Goal: Task Accomplishment & Management: Manage account settings

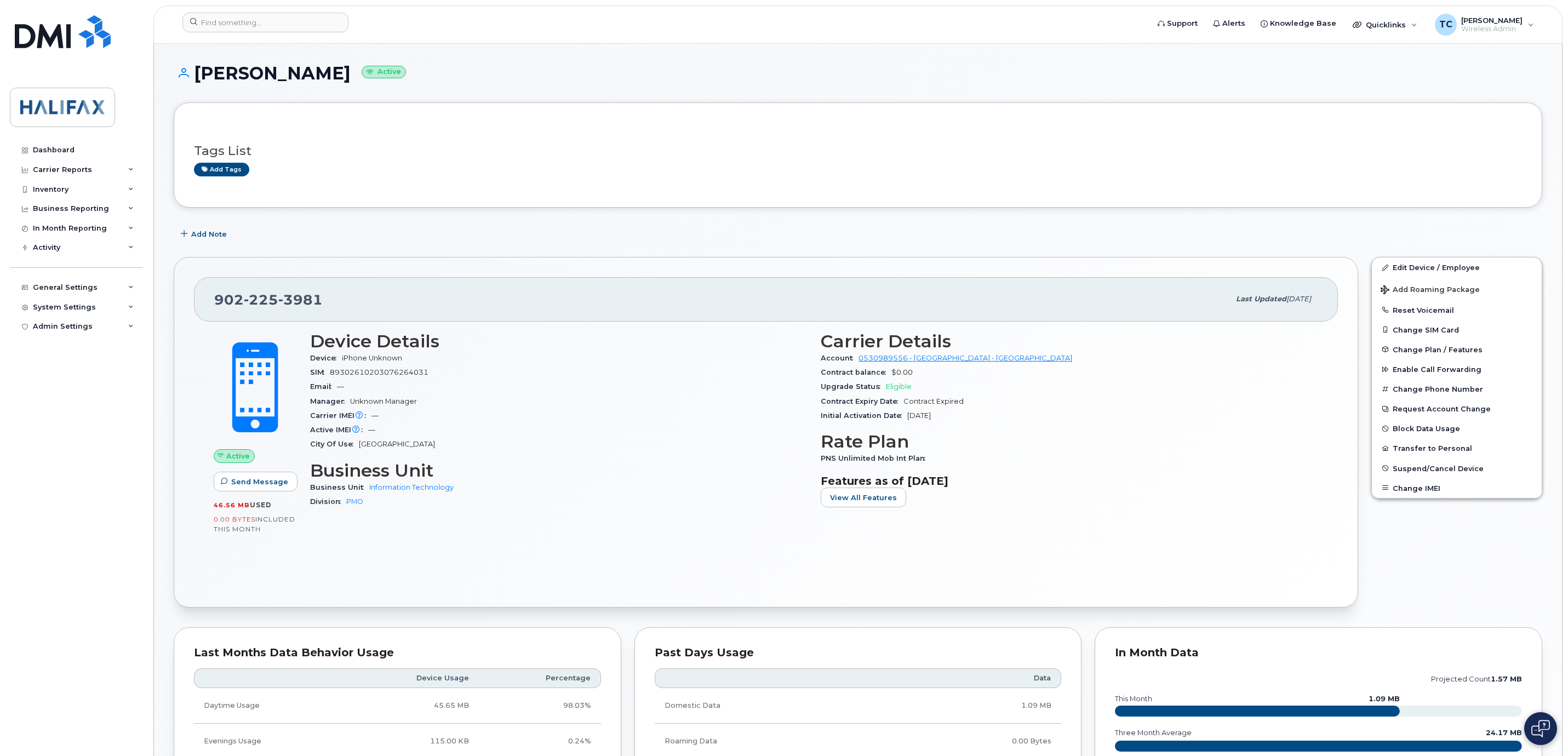
scroll to position [678, 0]
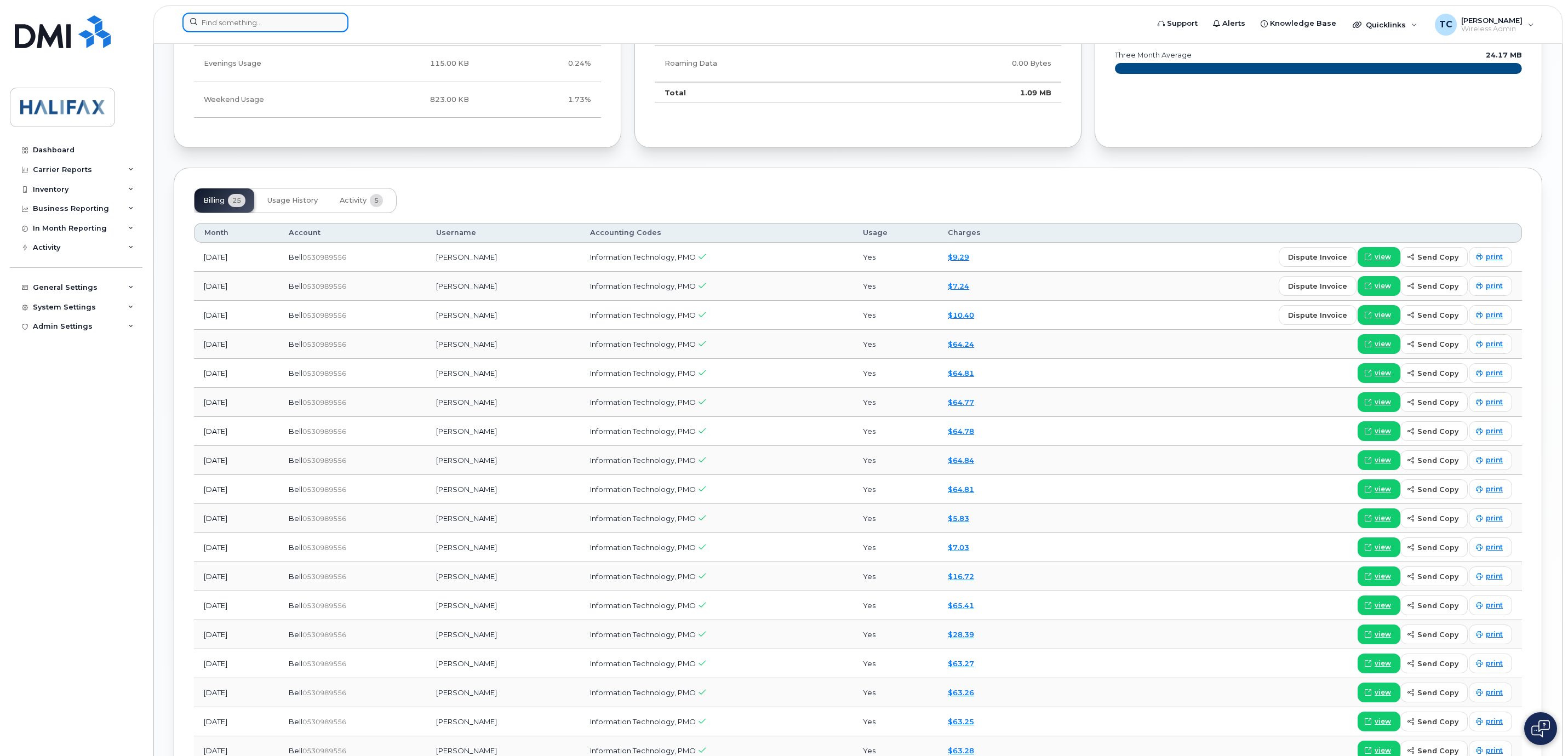
click at [299, 17] on input at bounding box center [265, 23] width 166 height 20
paste input "89302610206001214468"
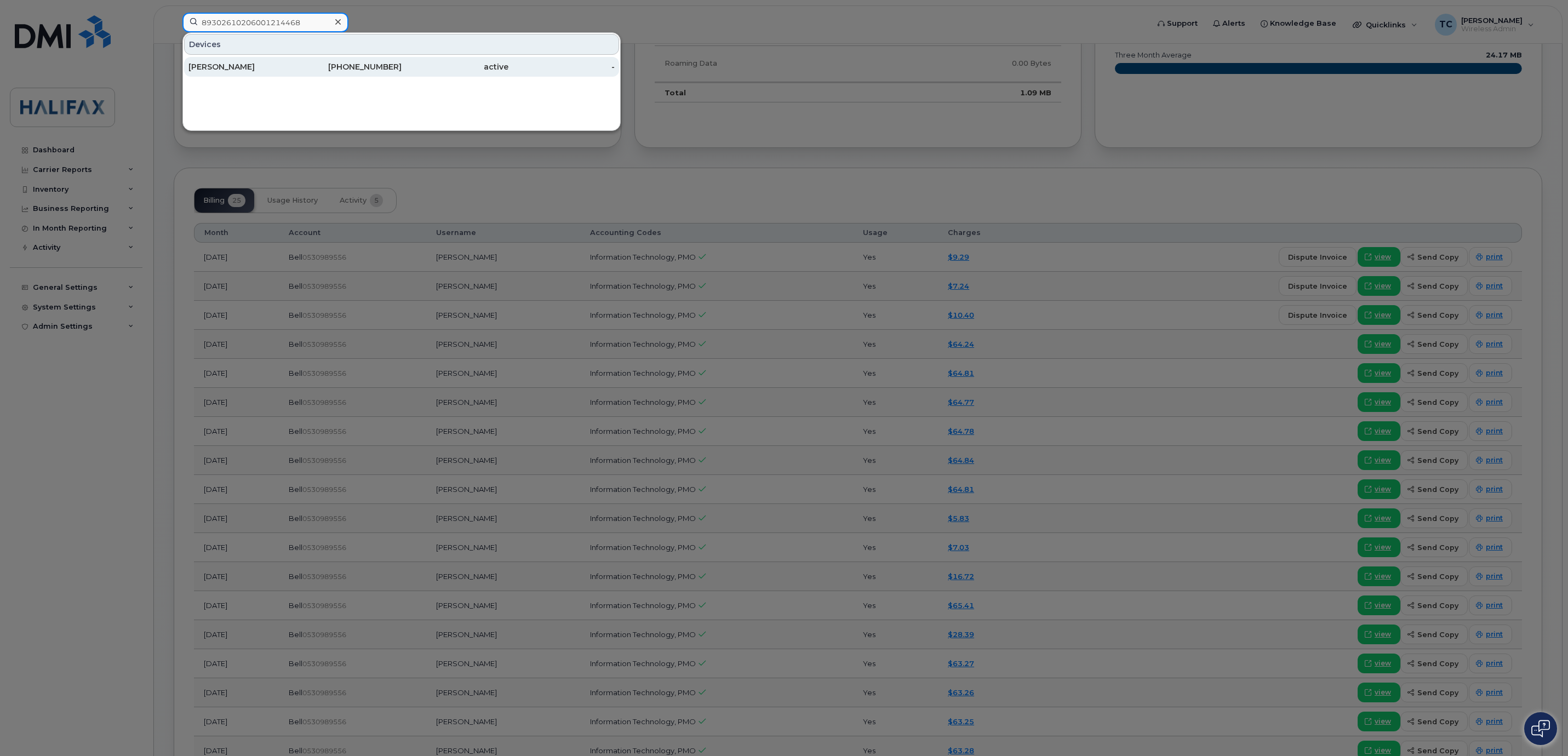
type input "89302610206001214468"
click at [295, 61] on div "[PERSON_NAME]" at bounding box center [348, 67] width 107 height 20
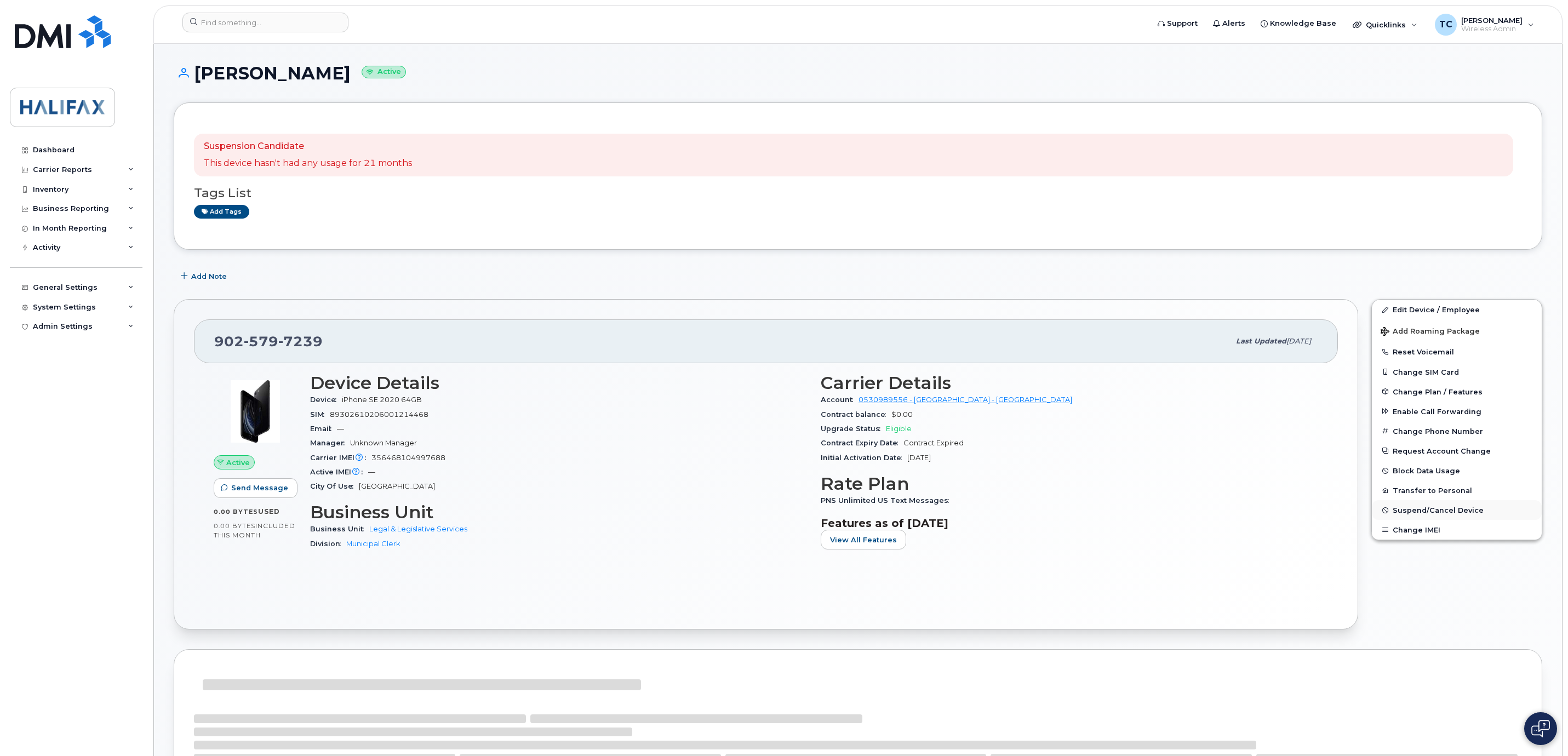
click at [1394, 513] on span "Suspend/Cancel Device" at bounding box center [1437, 510] width 91 height 8
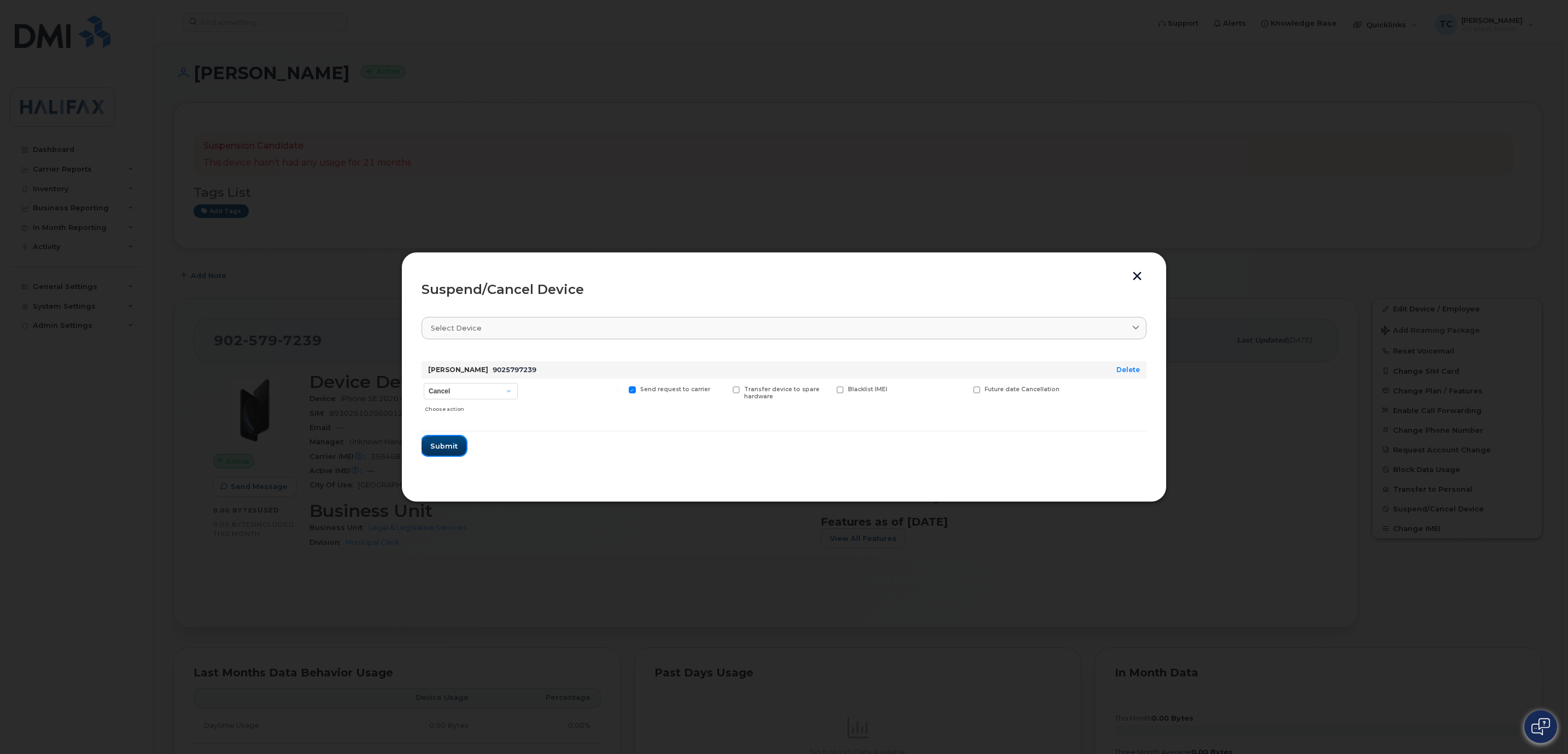
click at [438, 450] on span "Submit" at bounding box center [444, 446] width 27 height 10
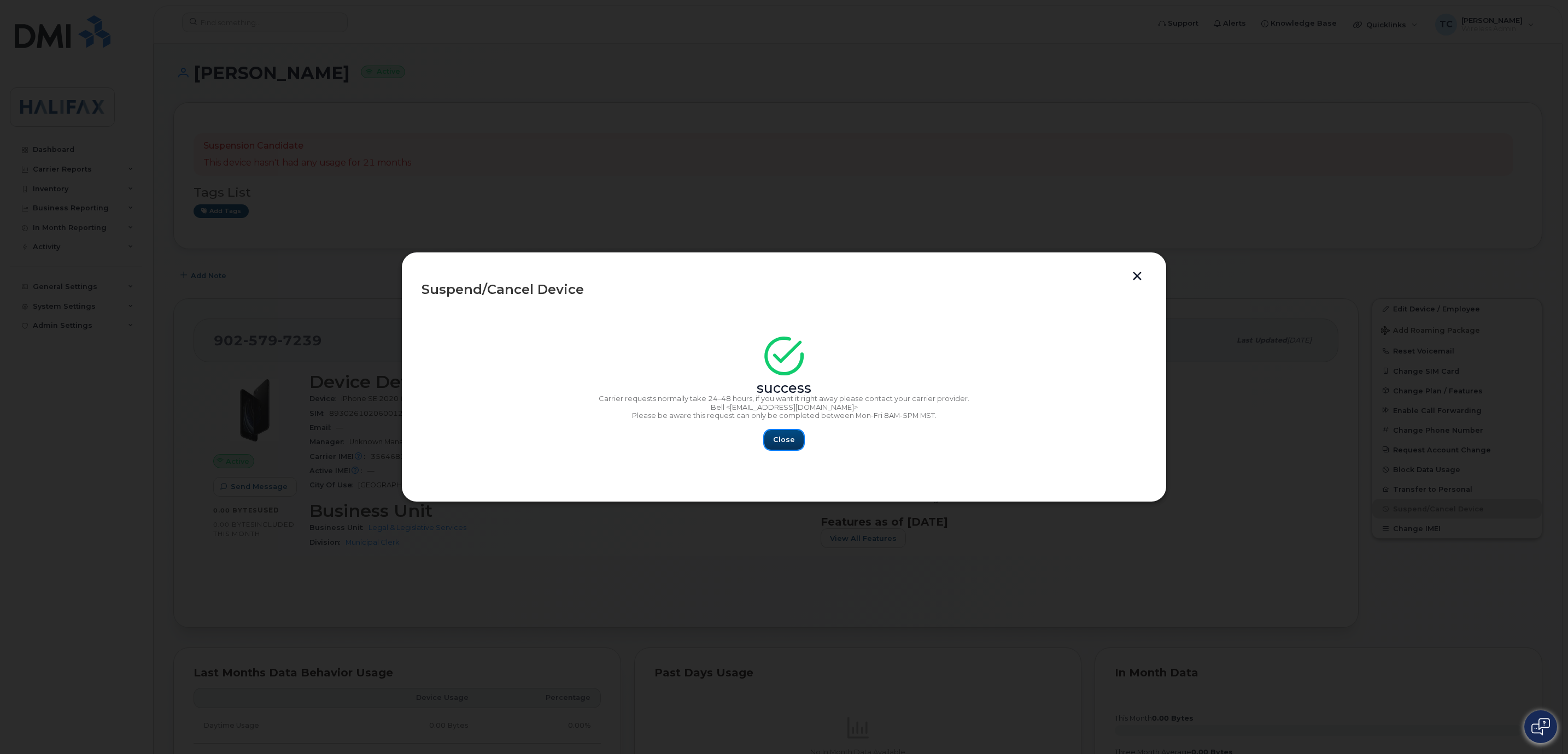
click at [785, 441] on span "Close" at bounding box center [784, 439] width 22 height 10
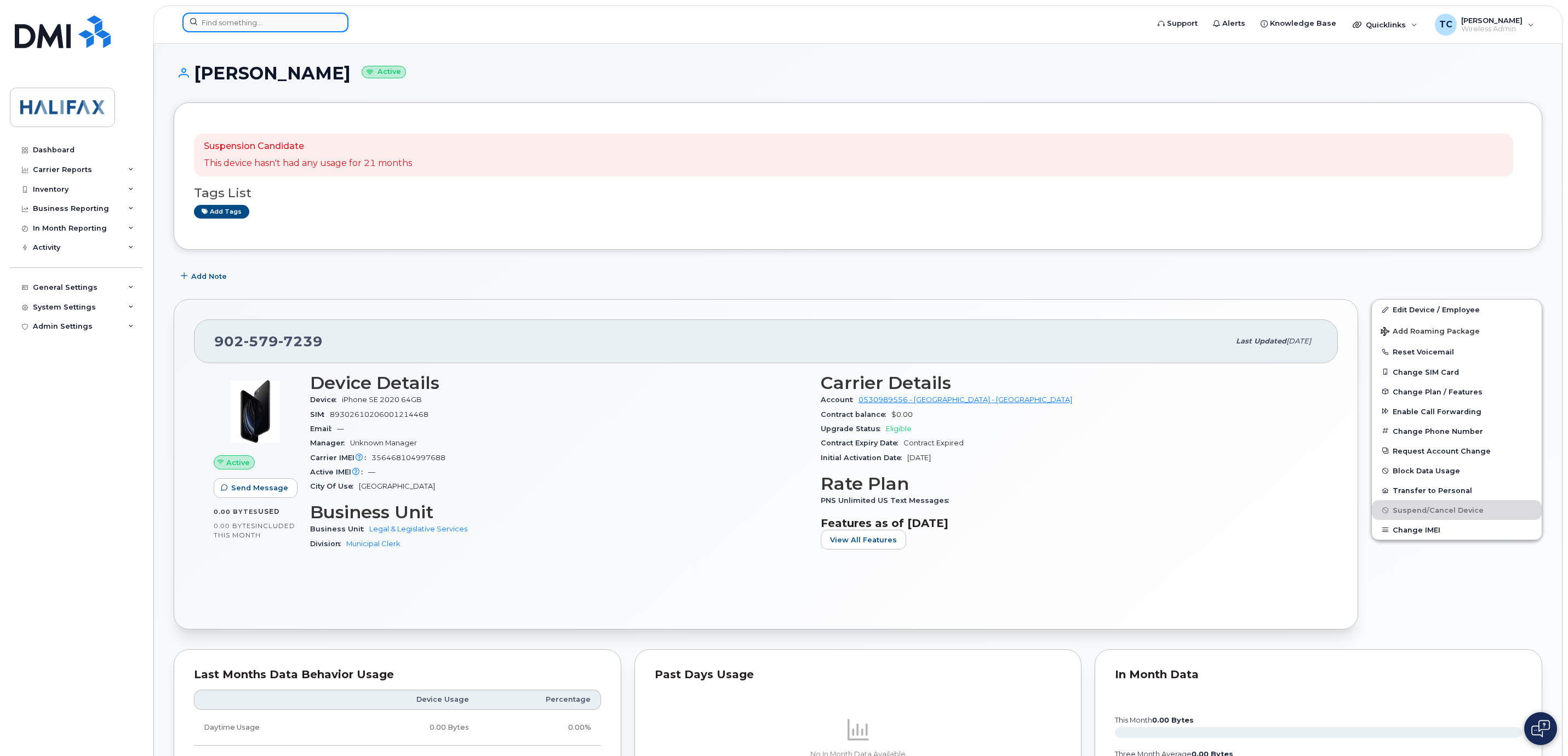
click at [274, 19] on input at bounding box center [265, 23] width 166 height 20
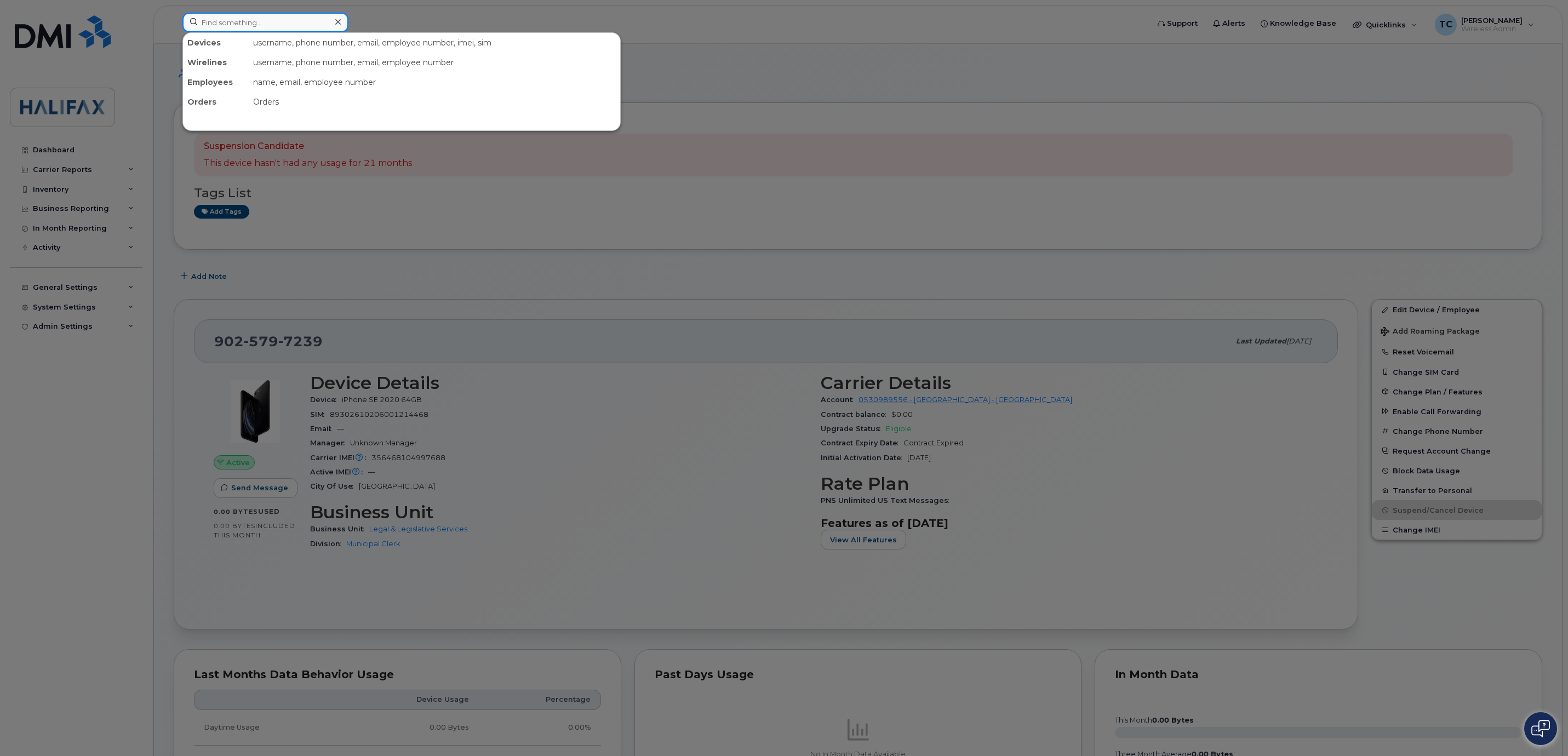
paste input "89302610206001214468"
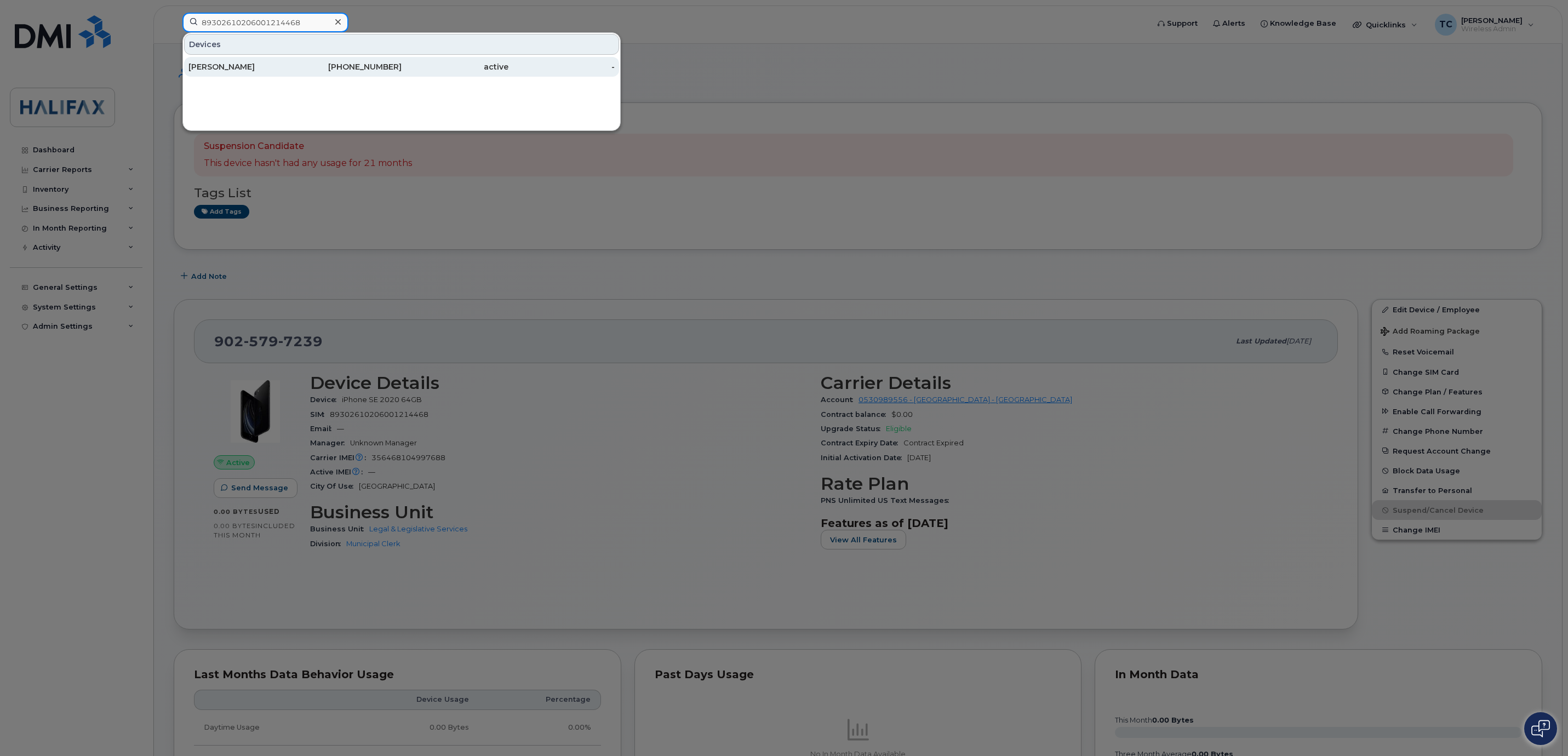
type input "89302610206001214468"
click at [235, 65] on div "Eric Bowdridge" at bounding box center [242, 67] width 107 height 11
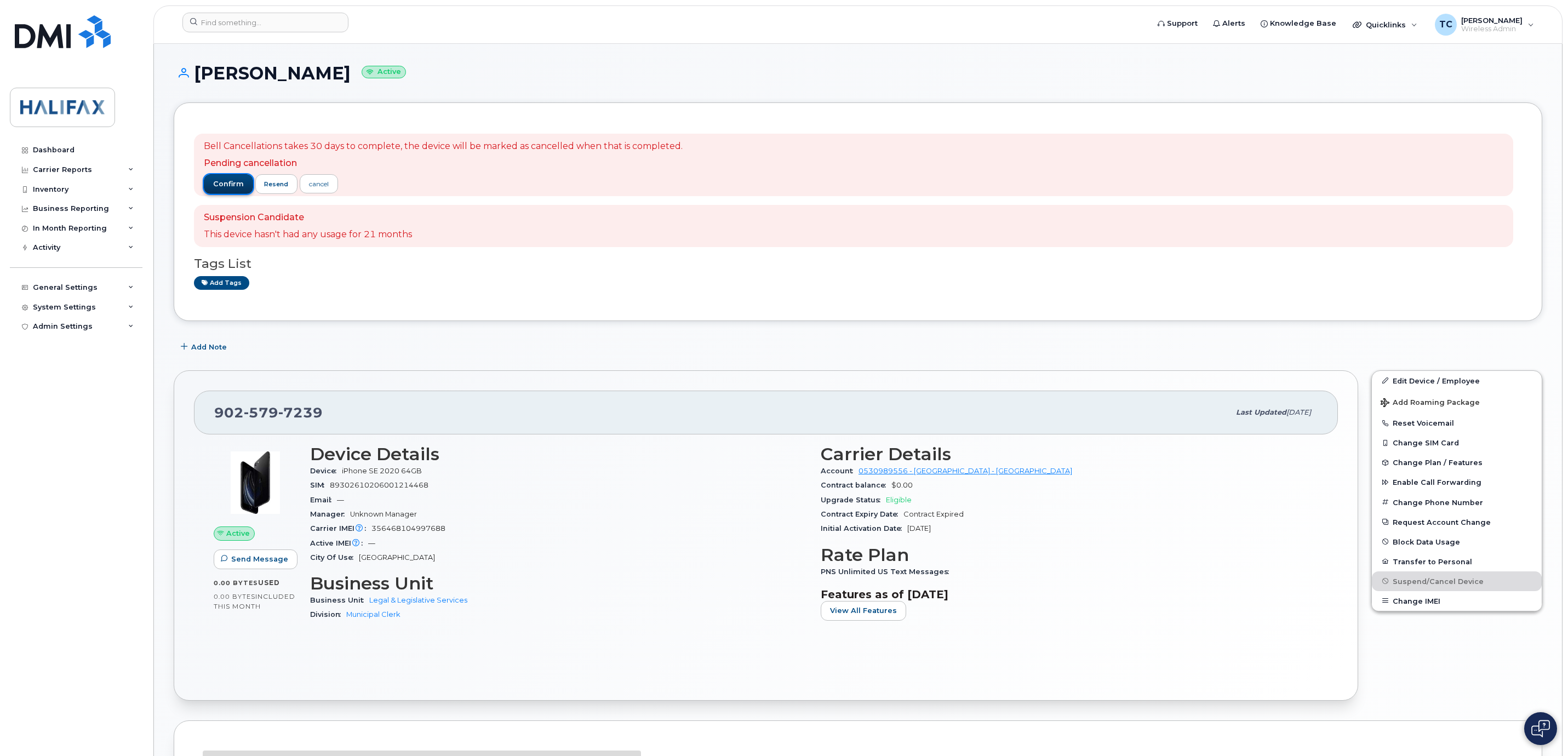
click at [229, 179] on span "confirm" at bounding box center [228, 184] width 30 height 10
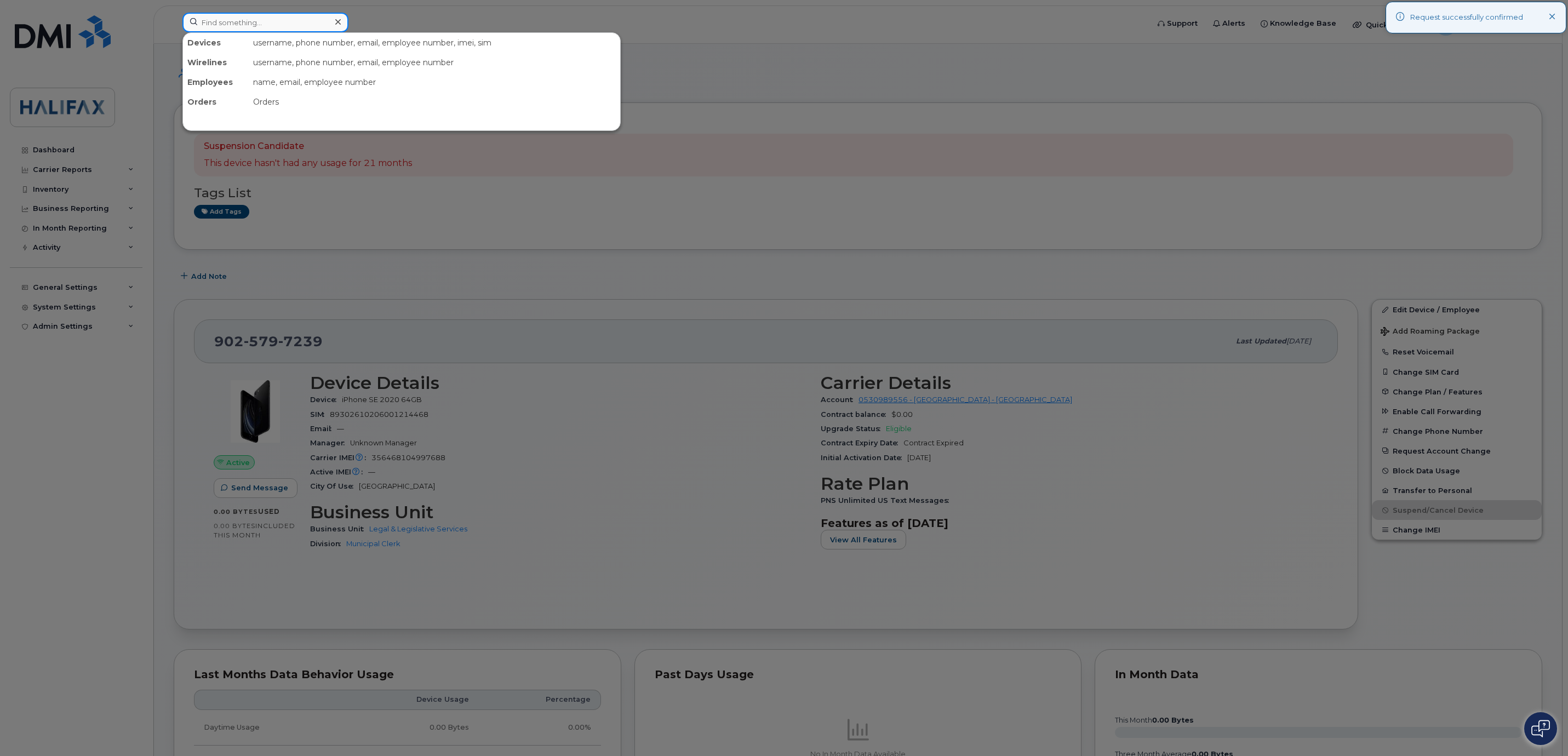
click at [310, 20] on input at bounding box center [265, 23] width 166 height 20
paste input "89302610104317763049"
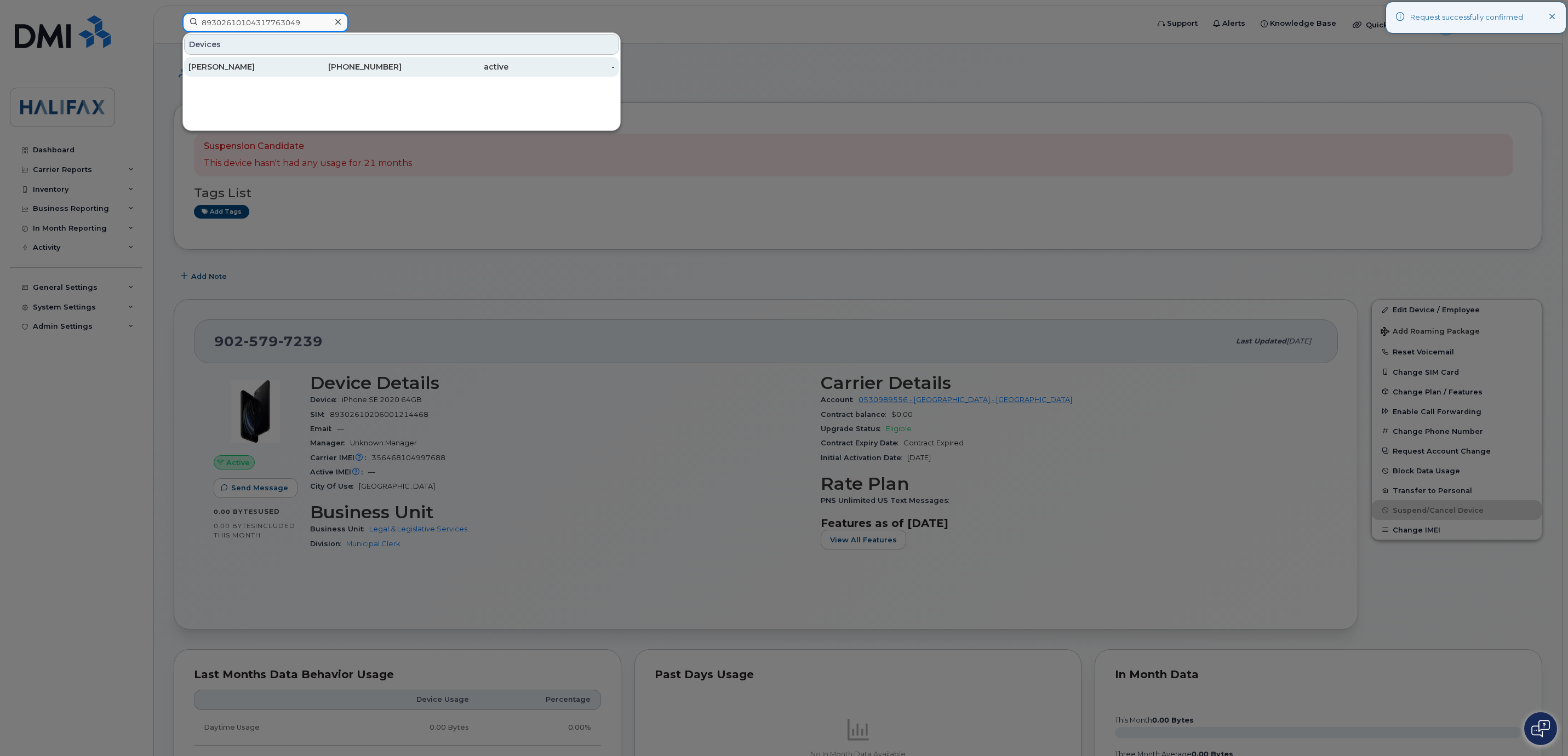
type input "89302610104317763049"
click at [250, 66] on div "Laura Nooyen" at bounding box center [242, 67] width 107 height 11
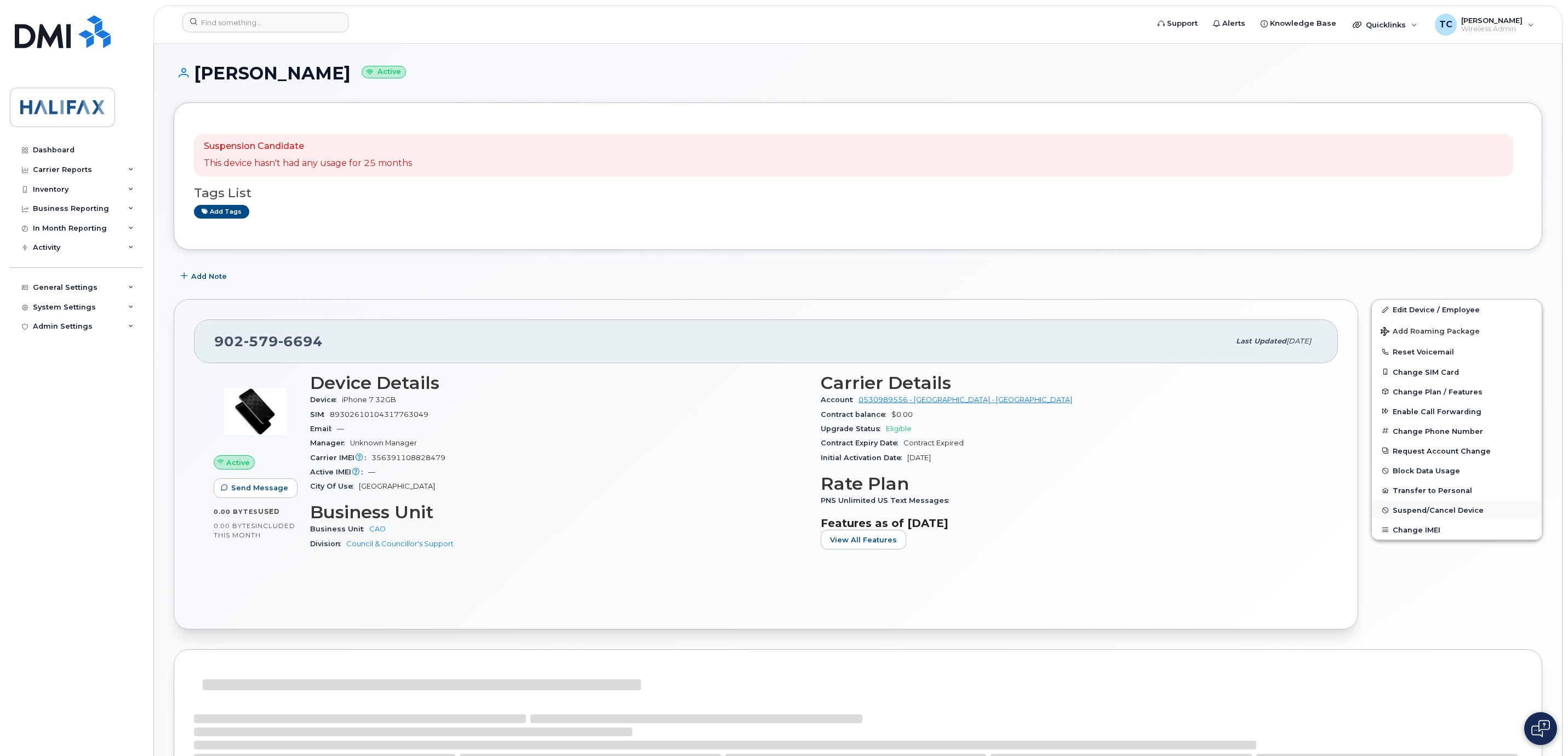
click at [1407, 512] on span "Suspend/Cancel Device" at bounding box center [1437, 510] width 91 height 8
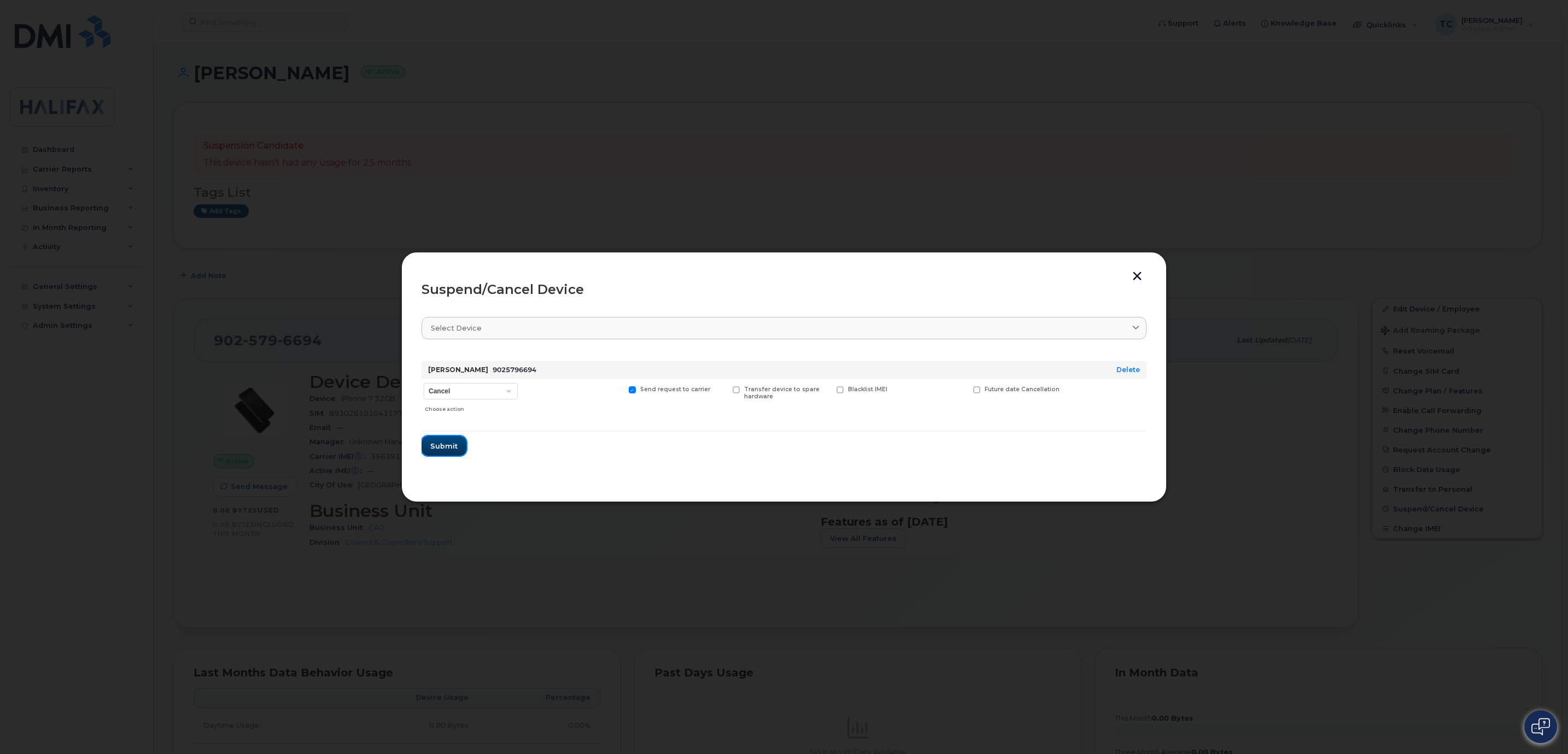
click at [454, 443] on span "Submit" at bounding box center [444, 446] width 27 height 10
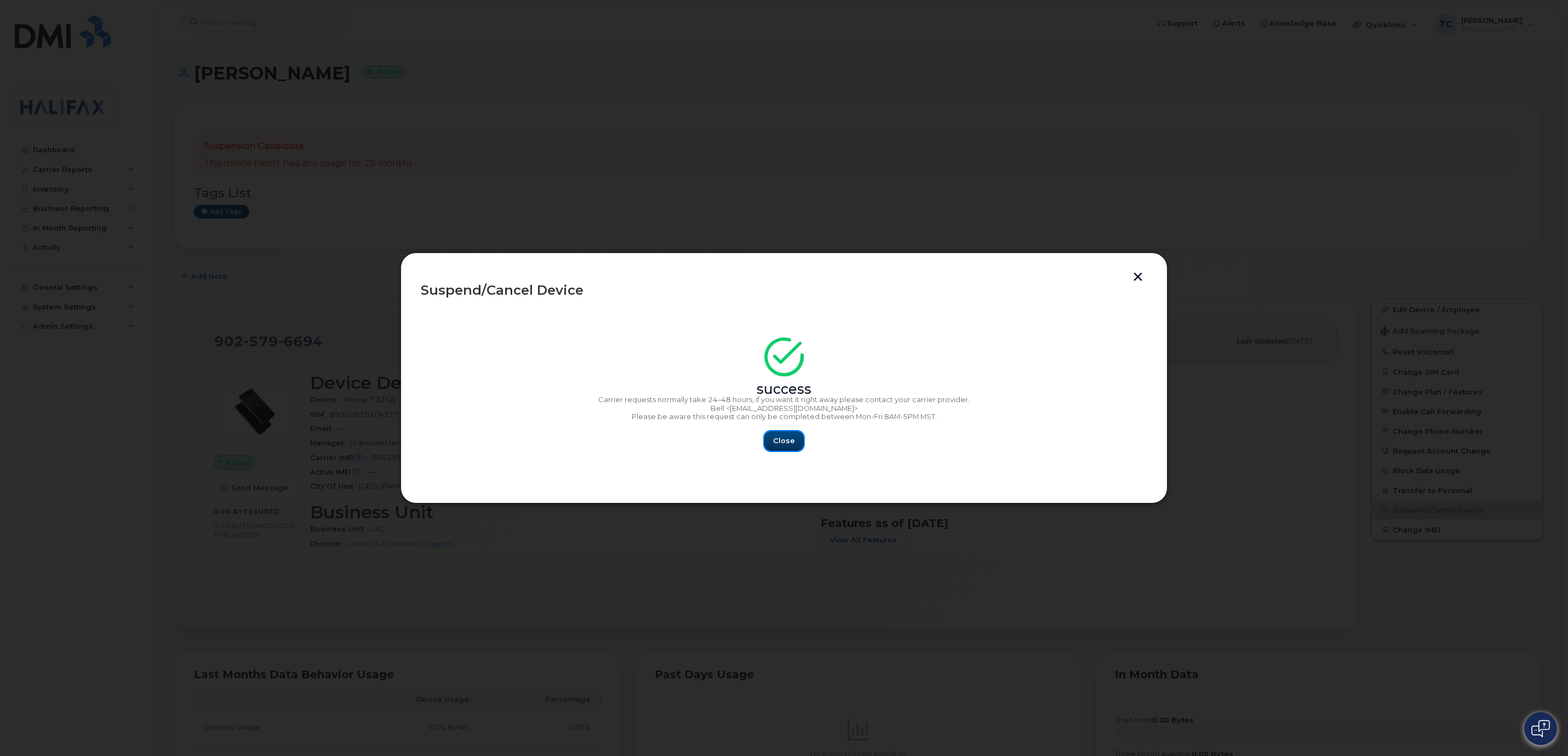
click at [779, 445] on span "Close" at bounding box center [784, 441] width 22 height 10
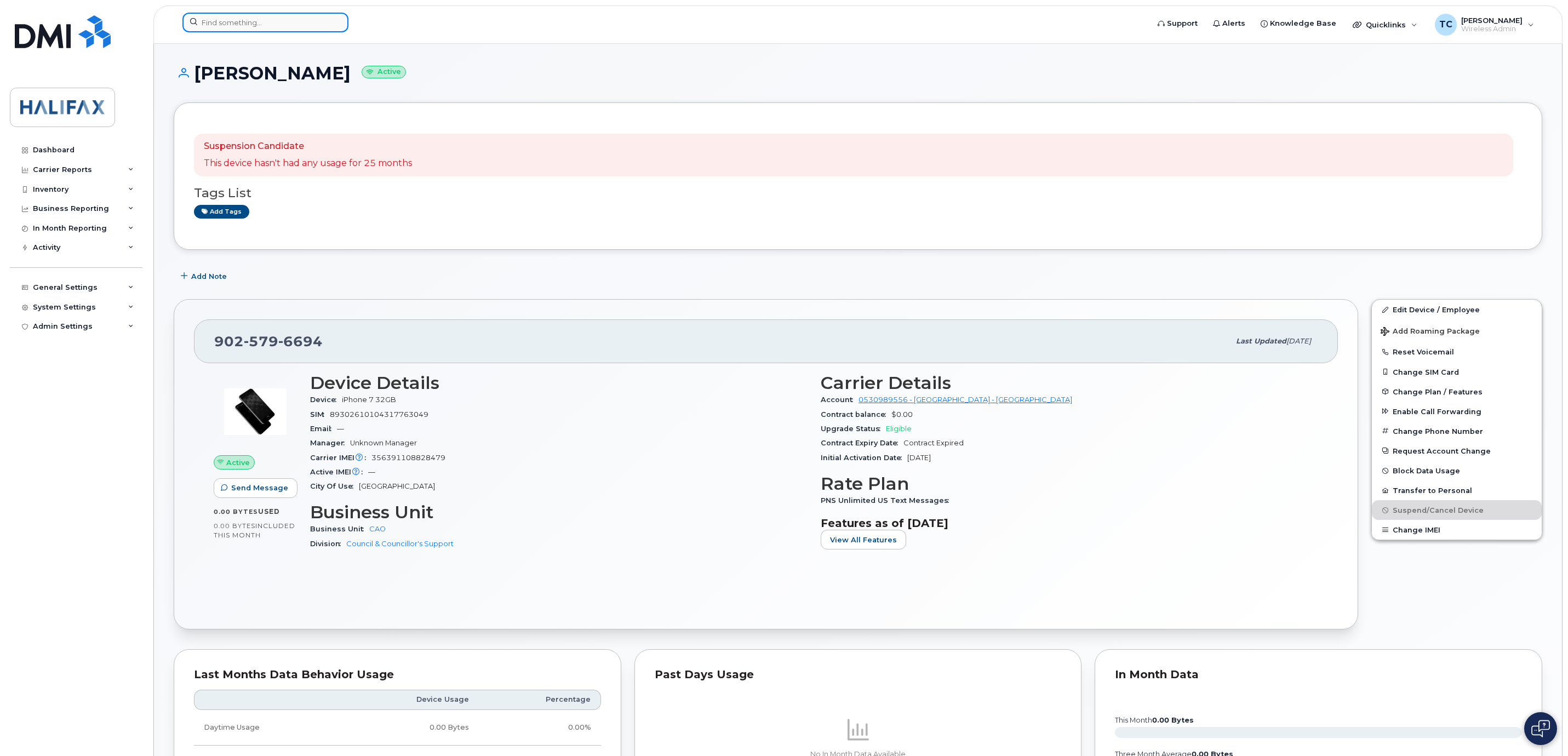
click at [295, 32] on div at bounding box center [662, 23] width 959 height 20
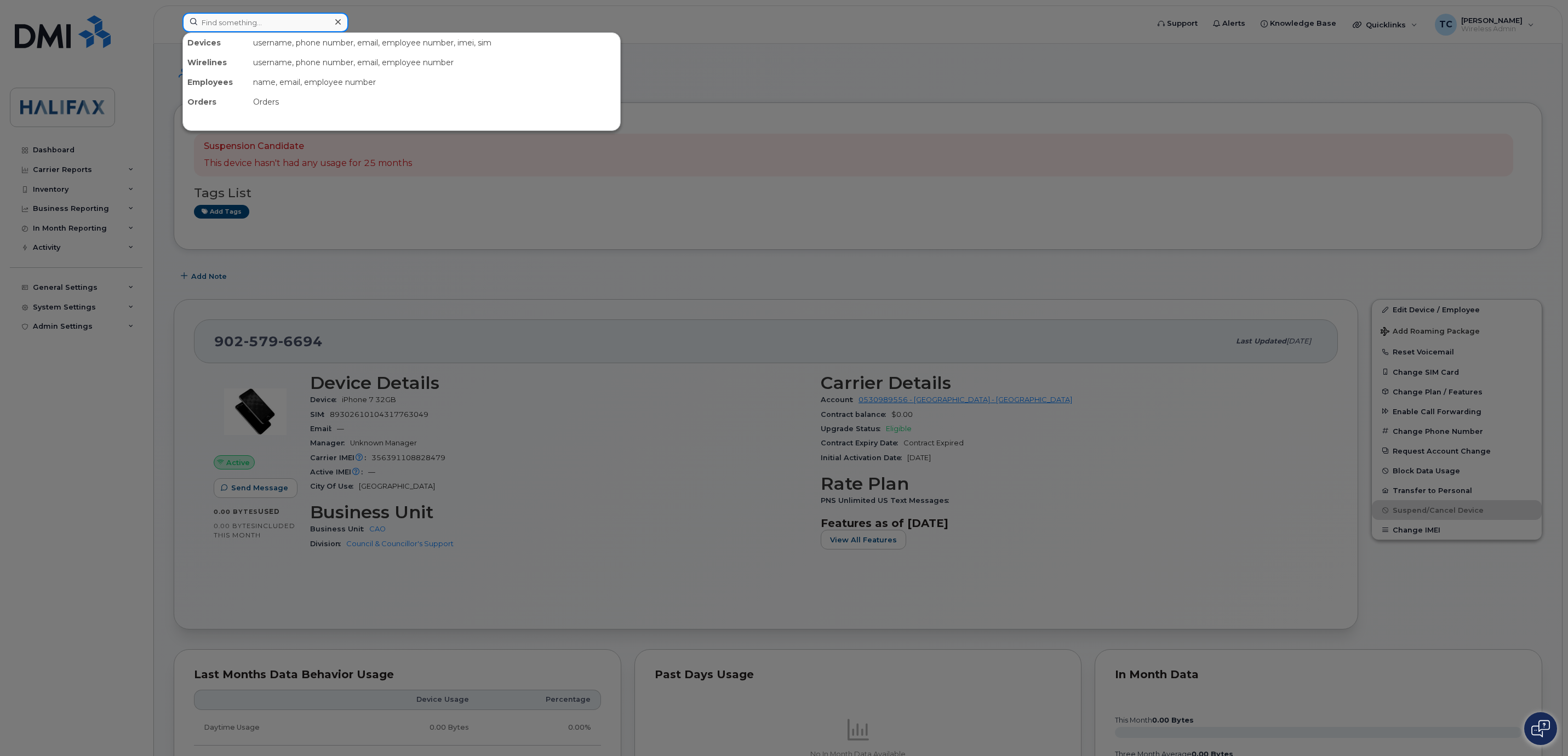
paste input "89302610104317763049"
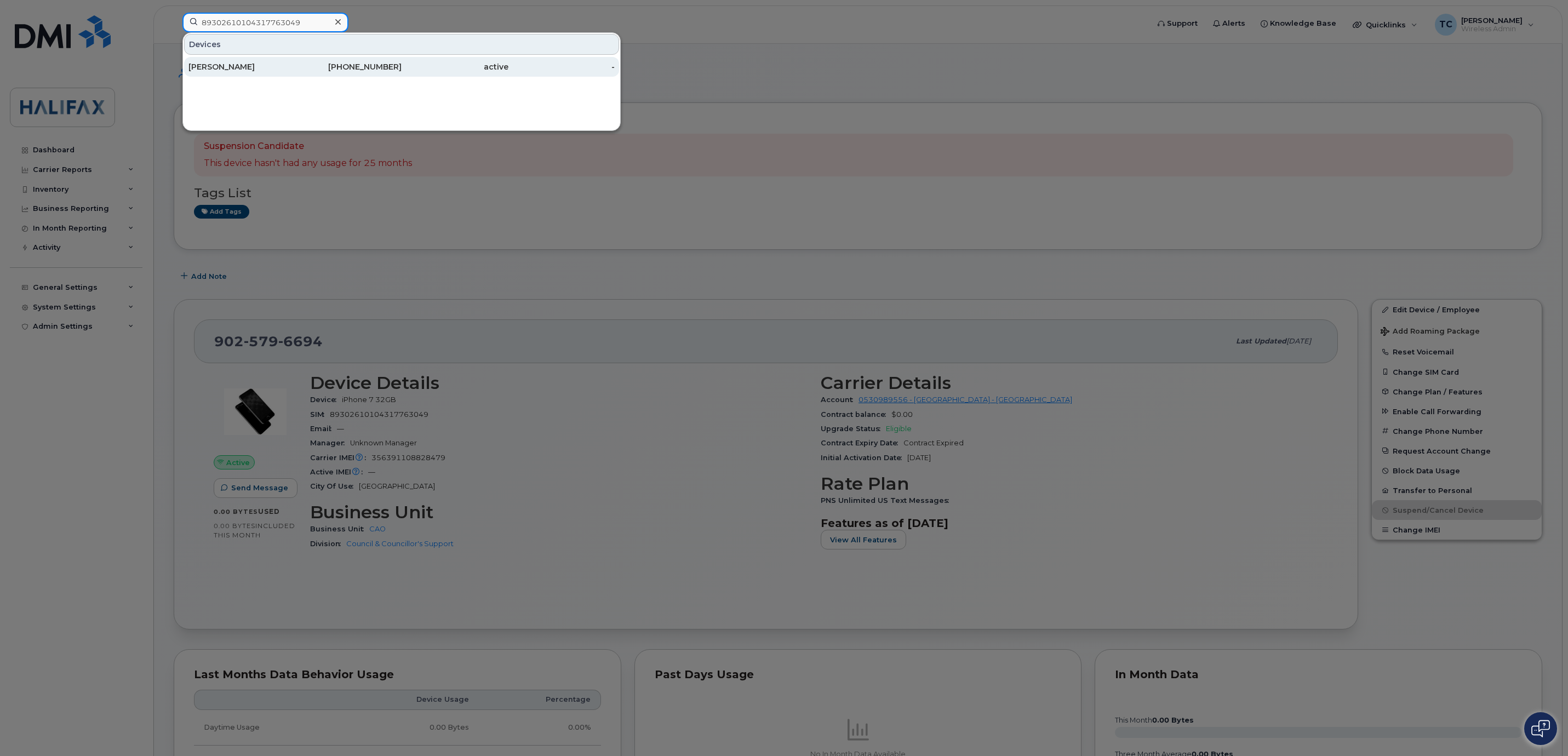
type input "89302610104317763049"
click at [219, 67] on div "[PERSON_NAME]" at bounding box center [242, 67] width 107 height 11
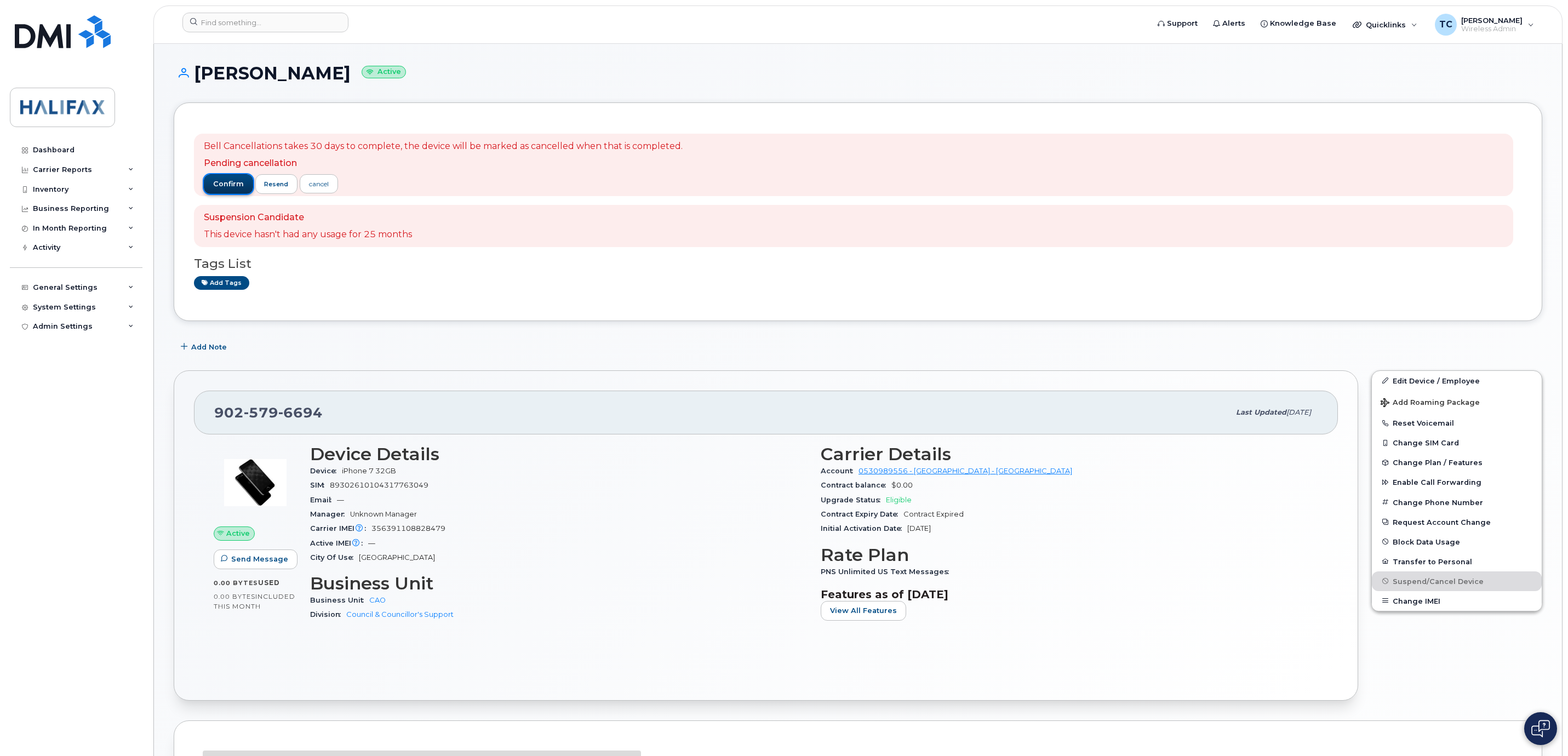
click at [223, 178] on button "confirm" at bounding box center [228, 184] width 49 height 20
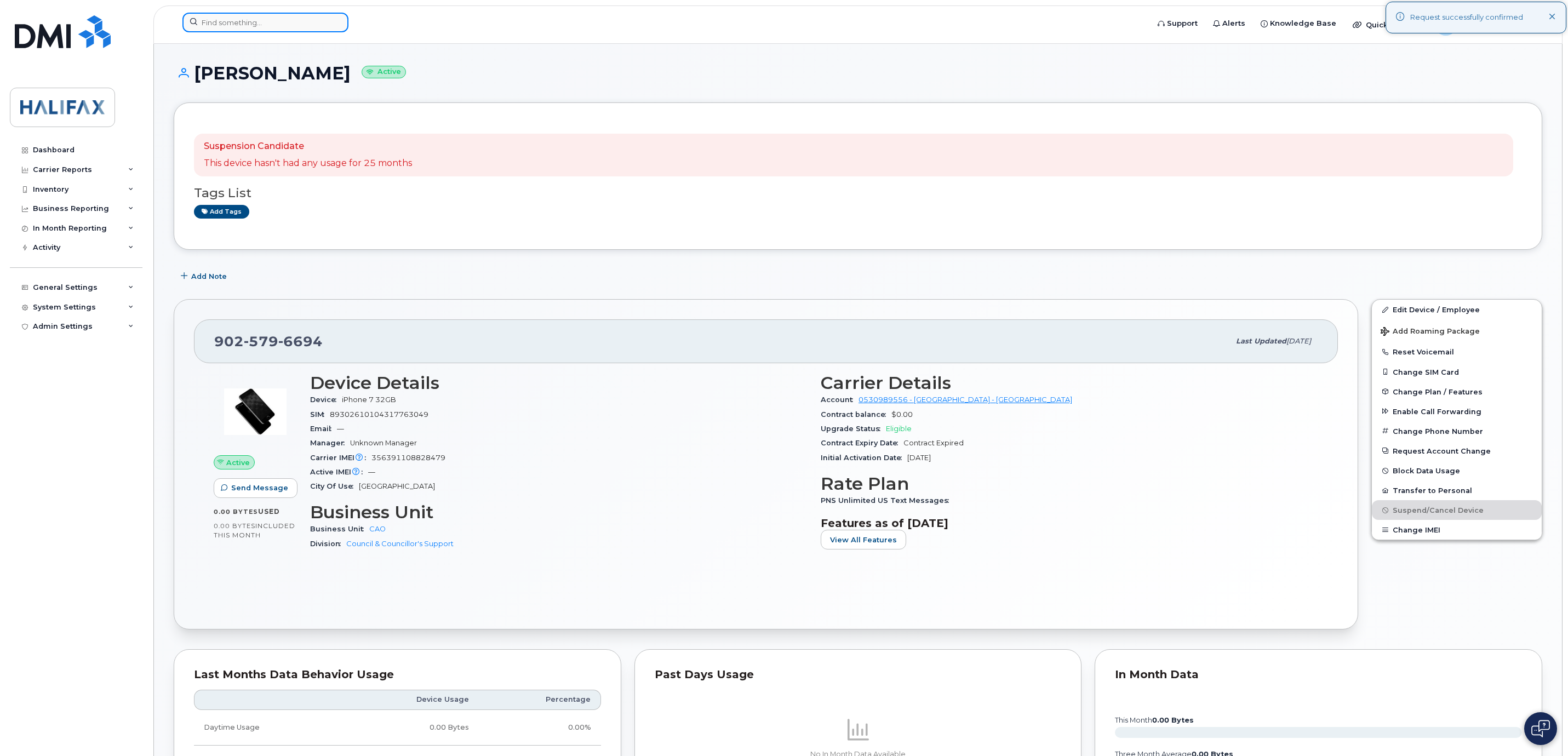
click at [265, 22] on input at bounding box center [265, 23] width 166 height 20
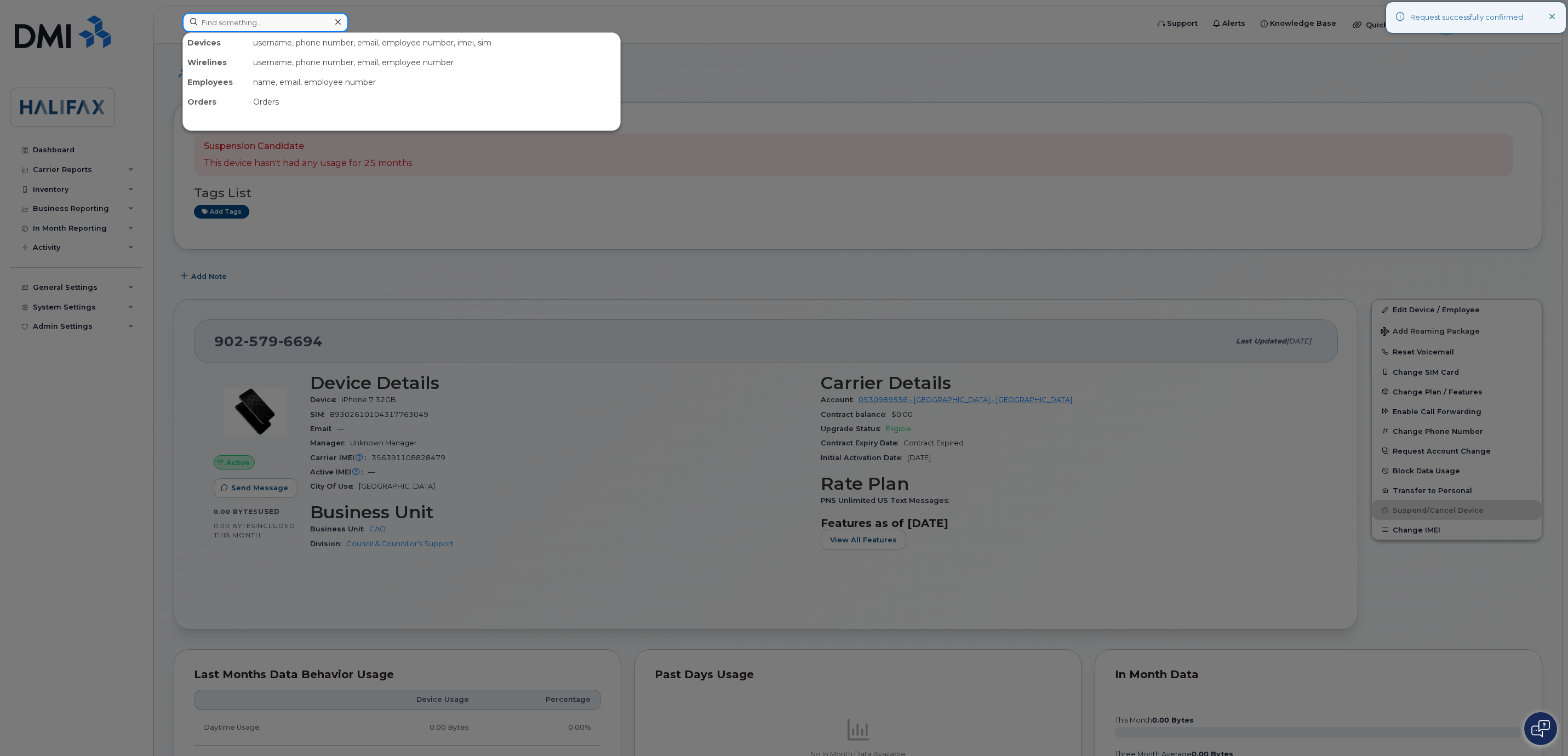
paste input "89302610203078807530"
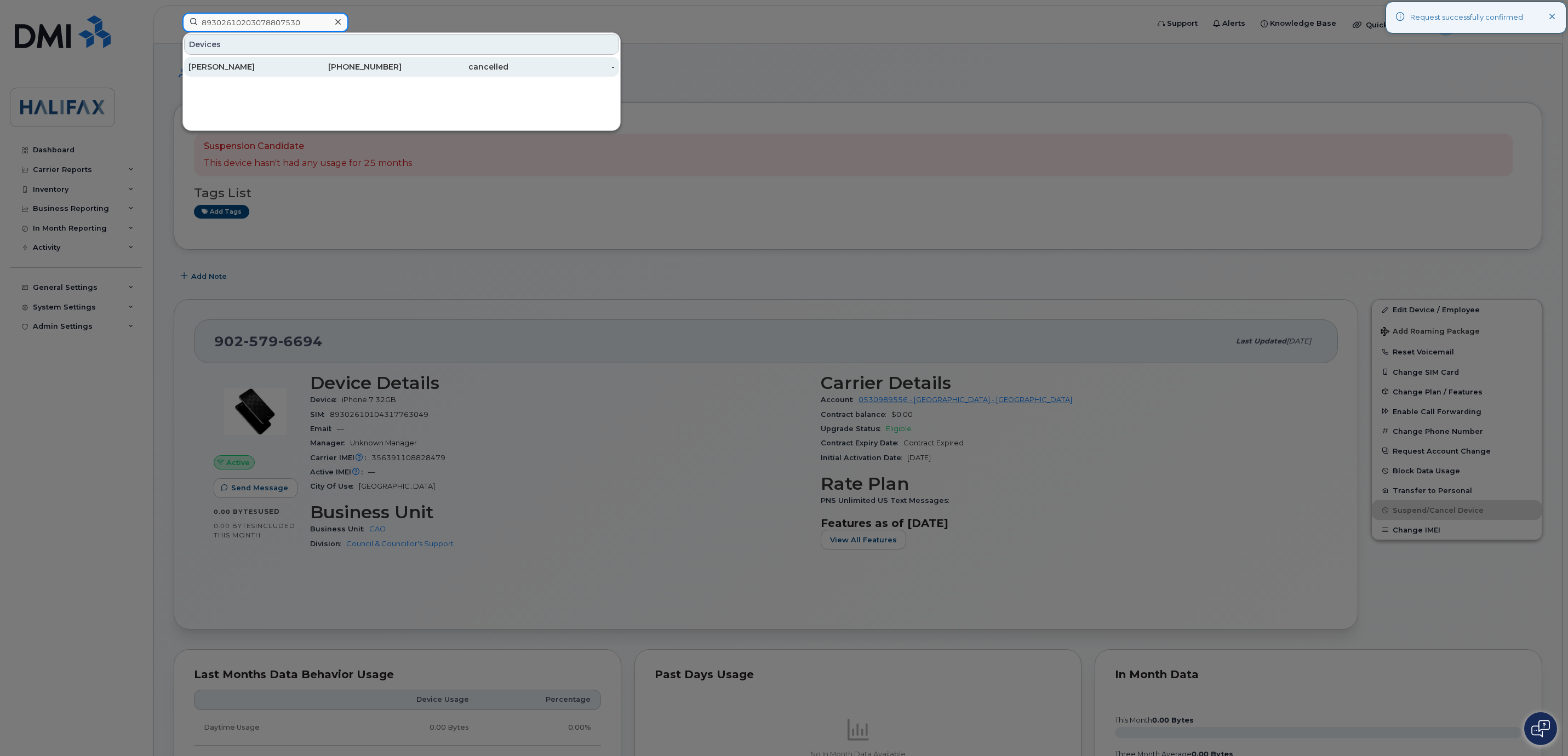
type input "89302610203078807530"
click at [295, 58] on div "Vishnu Mohanan" at bounding box center [348, 67] width 107 height 20
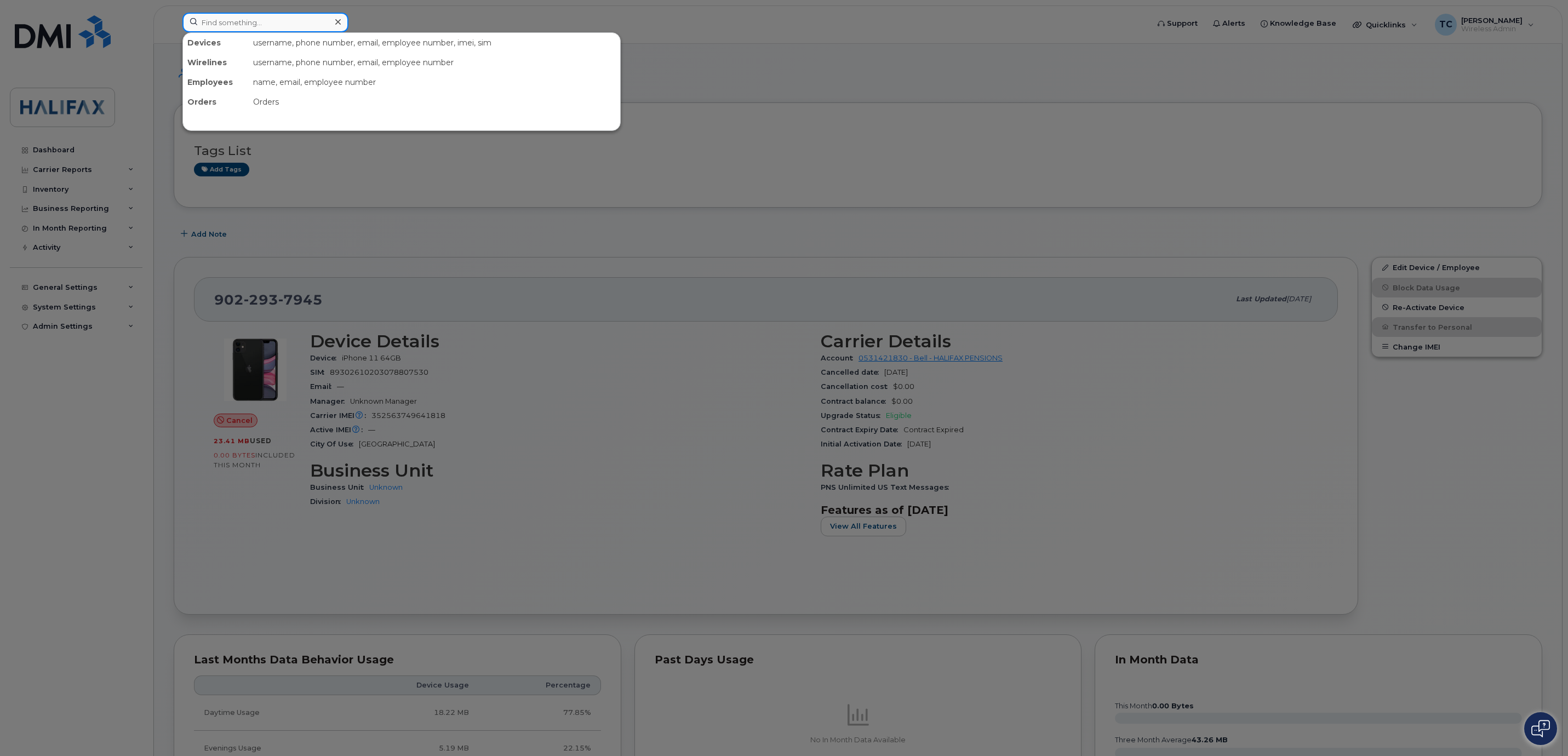
click at [232, 24] on input at bounding box center [265, 23] width 166 height 20
paste input "‘89302610206001214468"
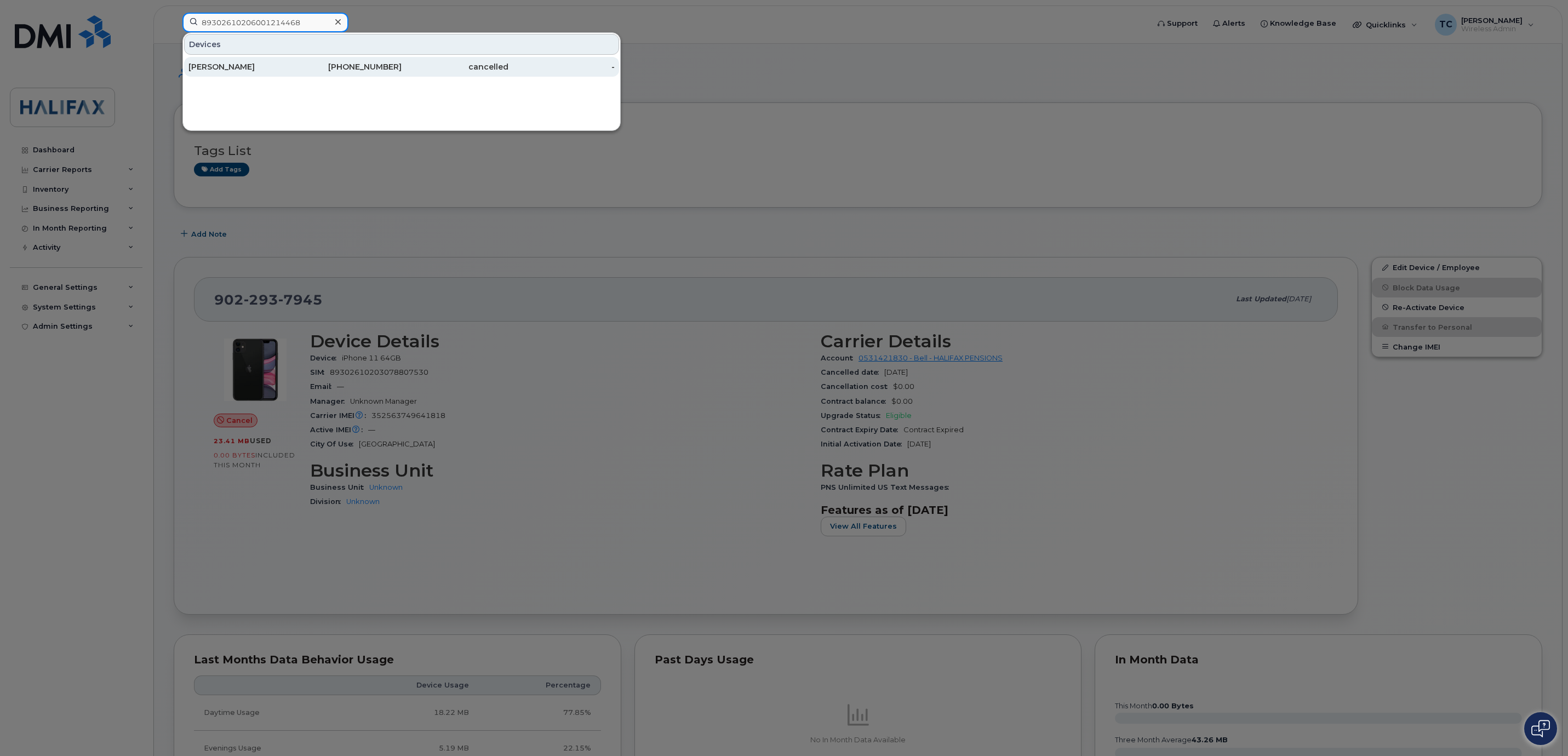
type input "89302610206001214468"
click at [229, 73] on div "[PERSON_NAME]" at bounding box center [242, 67] width 107 height 11
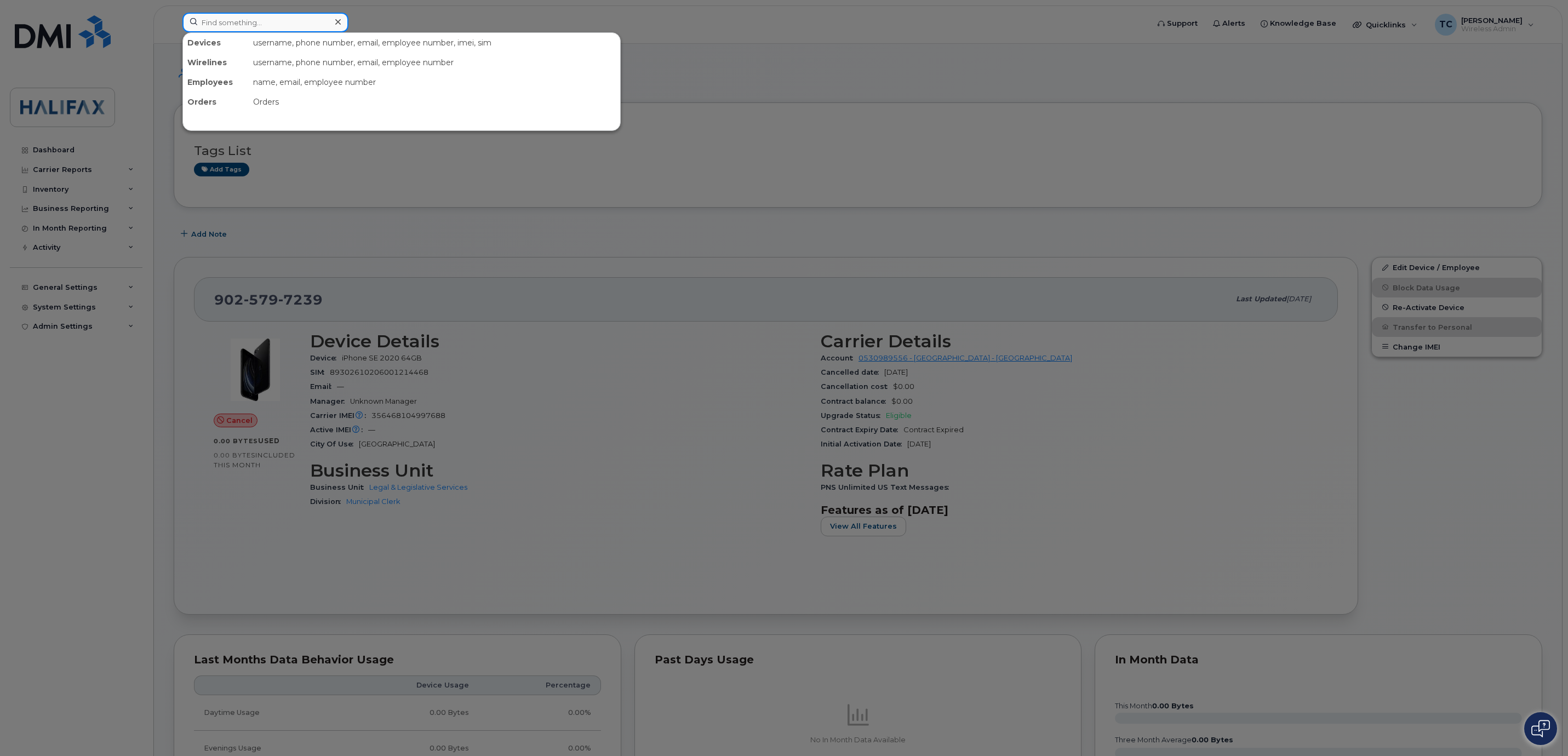
click at [273, 18] on input at bounding box center [265, 23] width 166 height 20
paste input "89302610104317763049"
click at [329, 21] on input "89302610104317763049" at bounding box center [265, 23] width 166 height 20
drag, startPoint x: 311, startPoint y: 24, endPoint x: 43, endPoint y: 9, distance: 268.4
click at [174, 13] on div "89302610104317763049 Devices [PERSON_NAME] [PHONE_NUMBER] cancelled -" at bounding box center [662, 25] width 976 height 24
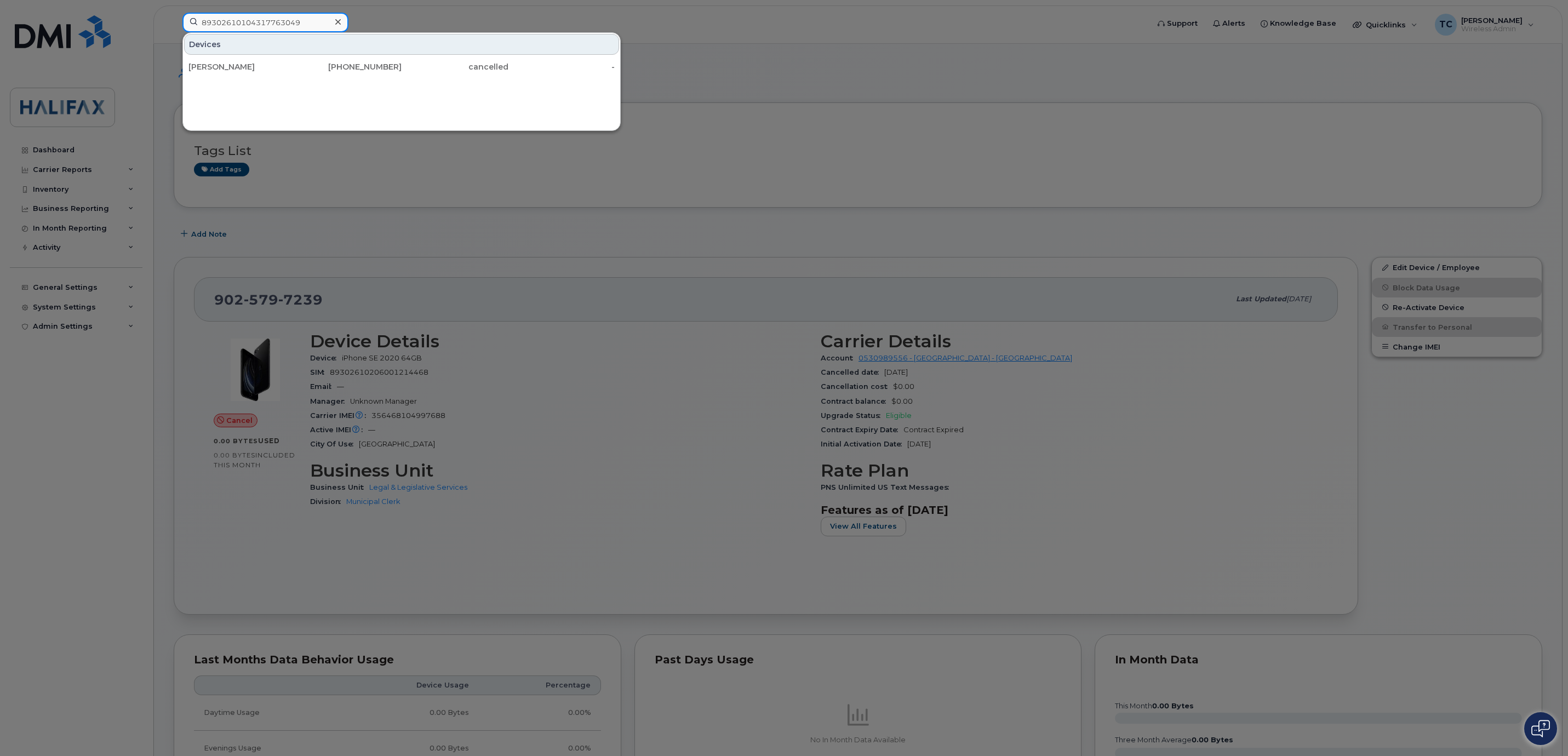
paste input "203078807530"
type input "89302610203078807530"
drag, startPoint x: 314, startPoint y: 23, endPoint x: 104, endPoint y: 26, distance: 210.0
click at [174, 26] on div "89302610203078807530 Devices Vishnu Mohanan 902-293-7945 cancelled -" at bounding box center [662, 25] width 976 height 24
paste input
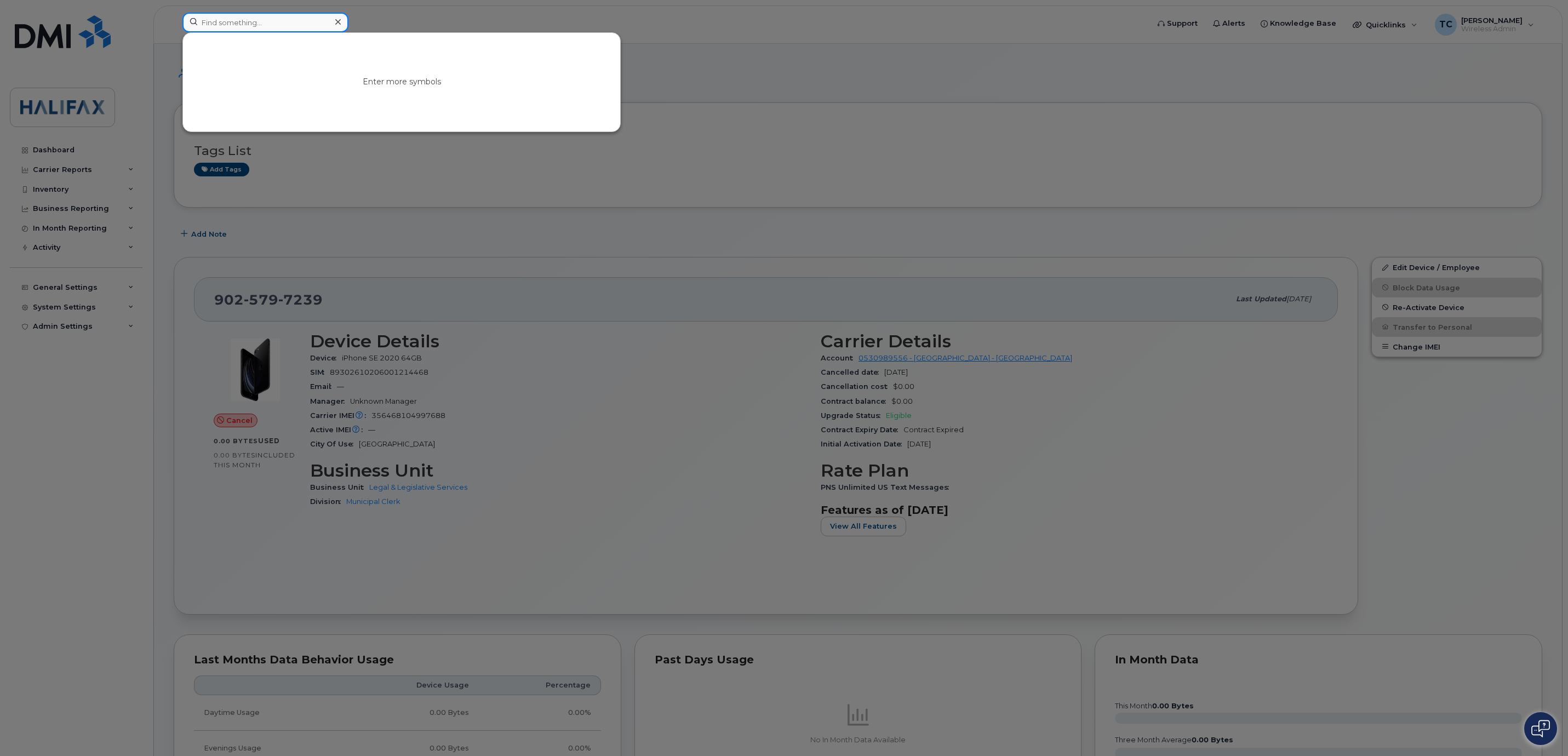
paste input
click at [263, 20] on input at bounding box center [265, 23] width 166 height 20
paste input "89302610103030074544"
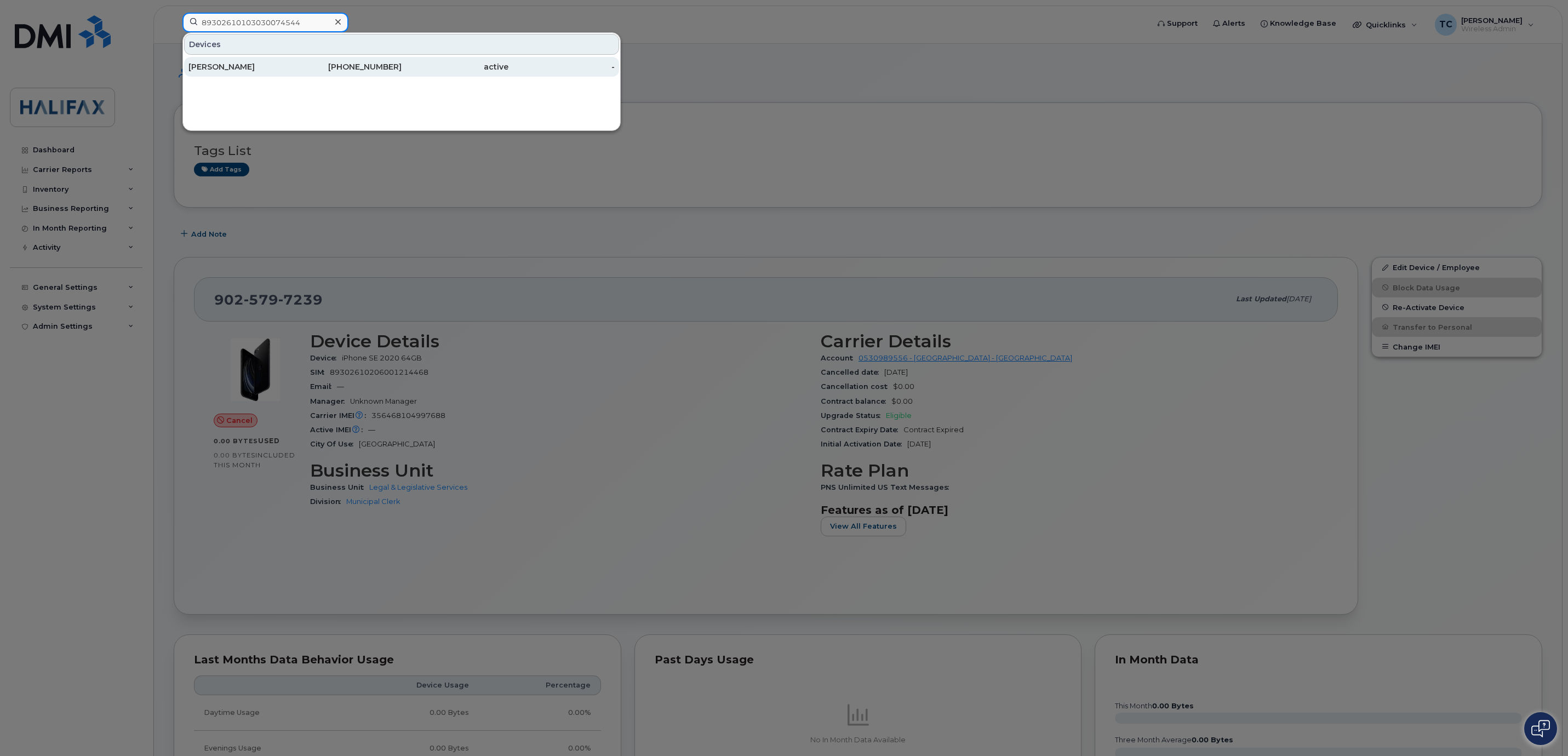
type input "89302610103030074544"
click at [240, 67] on div "[PERSON_NAME]" at bounding box center [242, 67] width 107 height 11
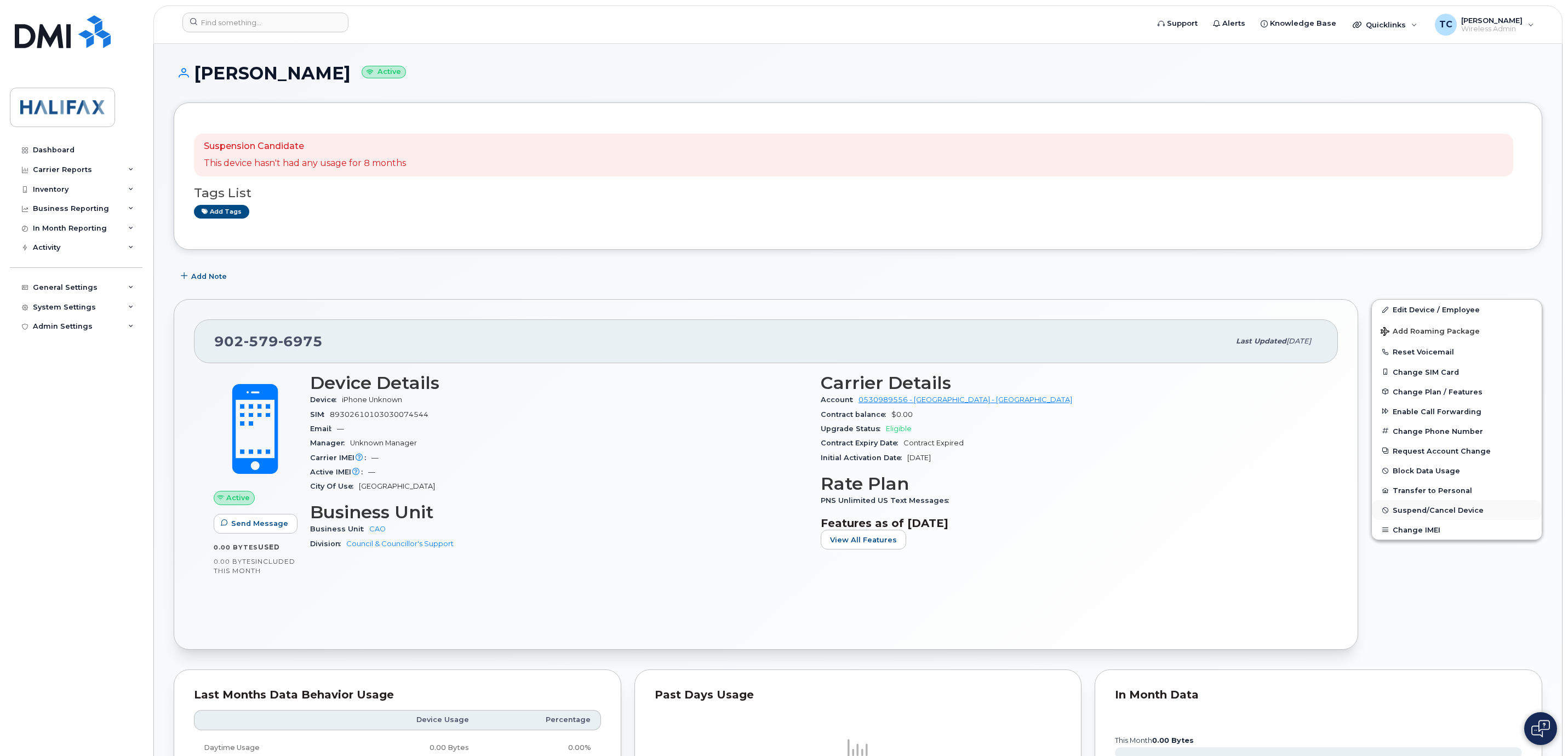
click at [1403, 511] on span "Suspend/Cancel Device" at bounding box center [1437, 510] width 91 height 8
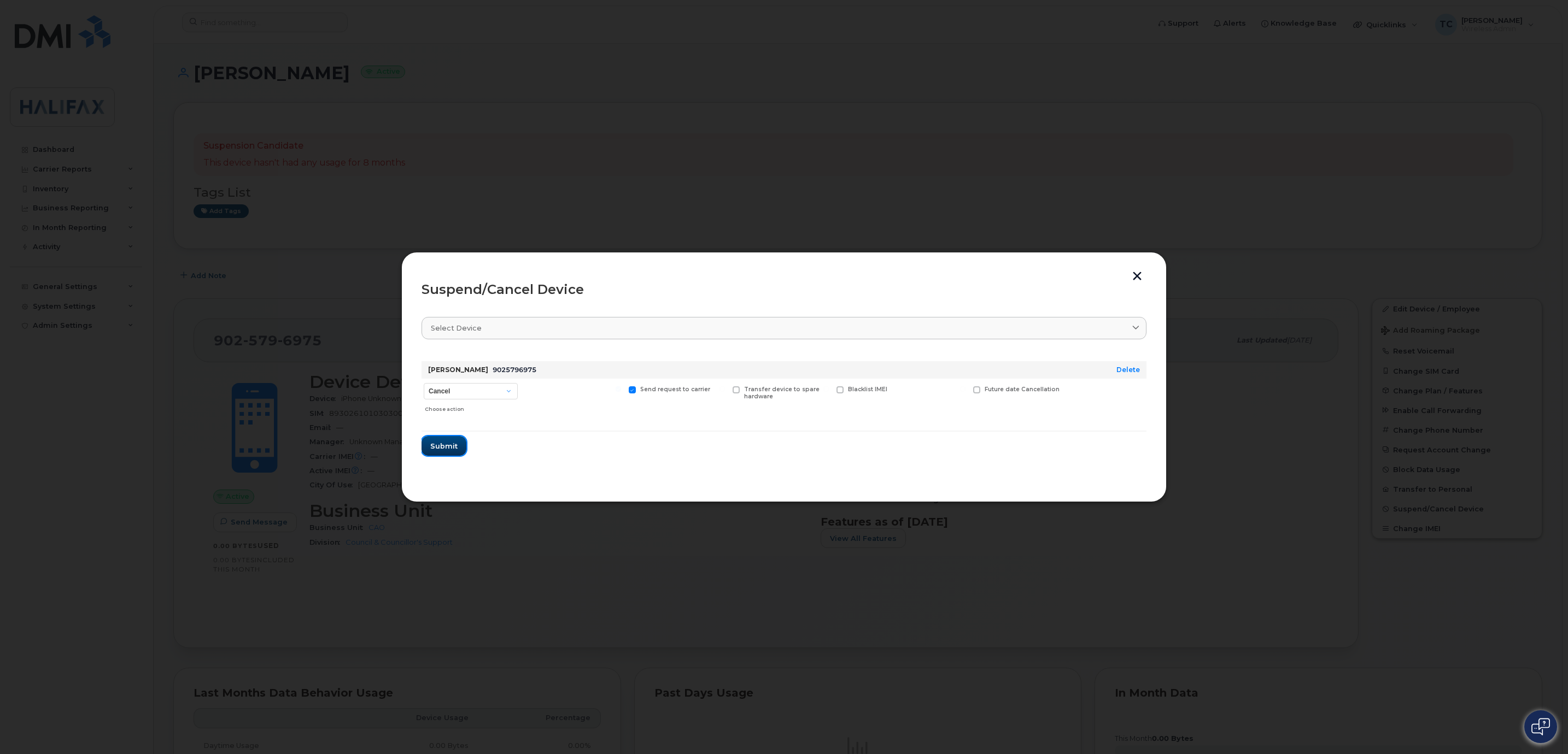
click at [433, 452] on span "Submit" at bounding box center [444, 446] width 27 height 10
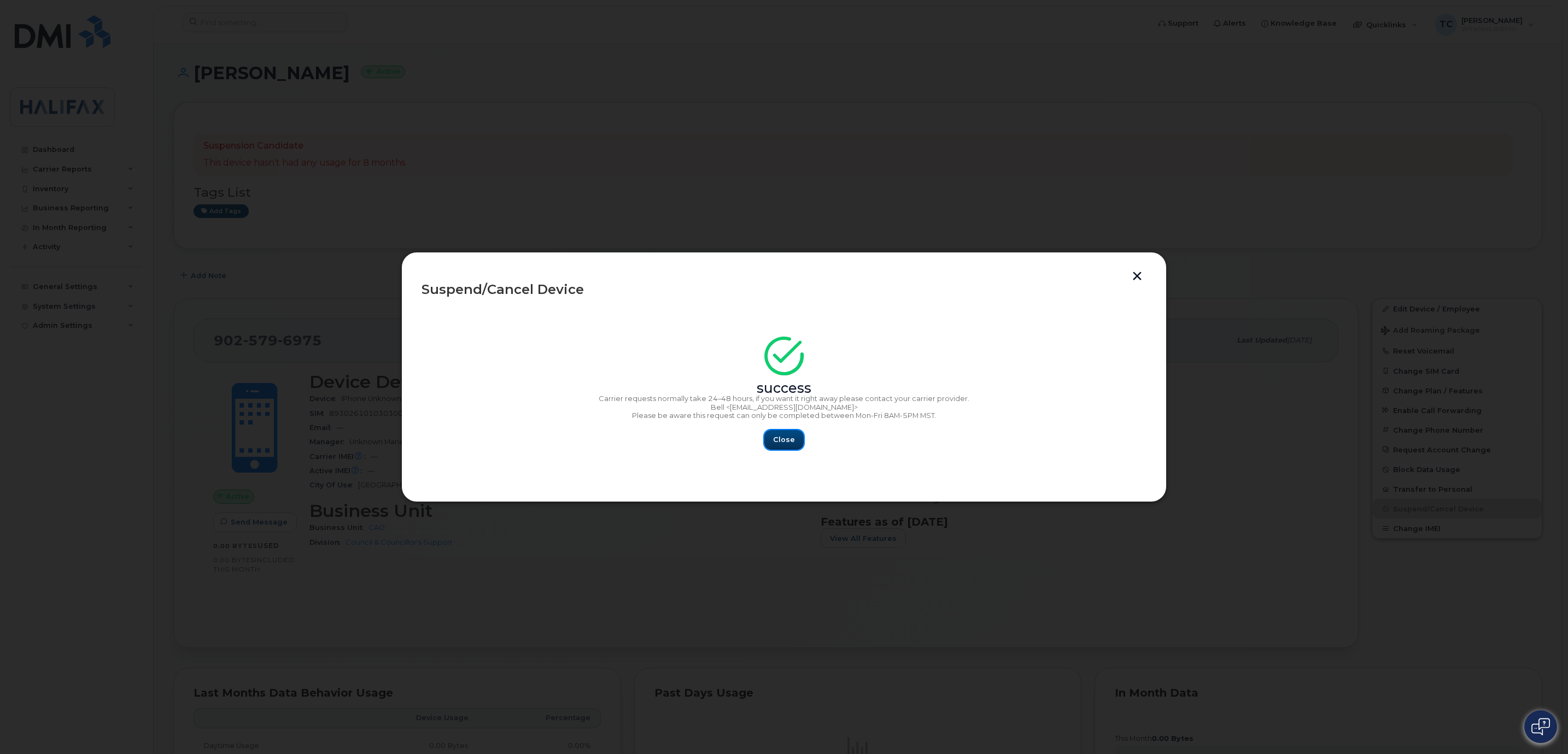
click at [779, 437] on span "Close" at bounding box center [784, 439] width 22 height 10
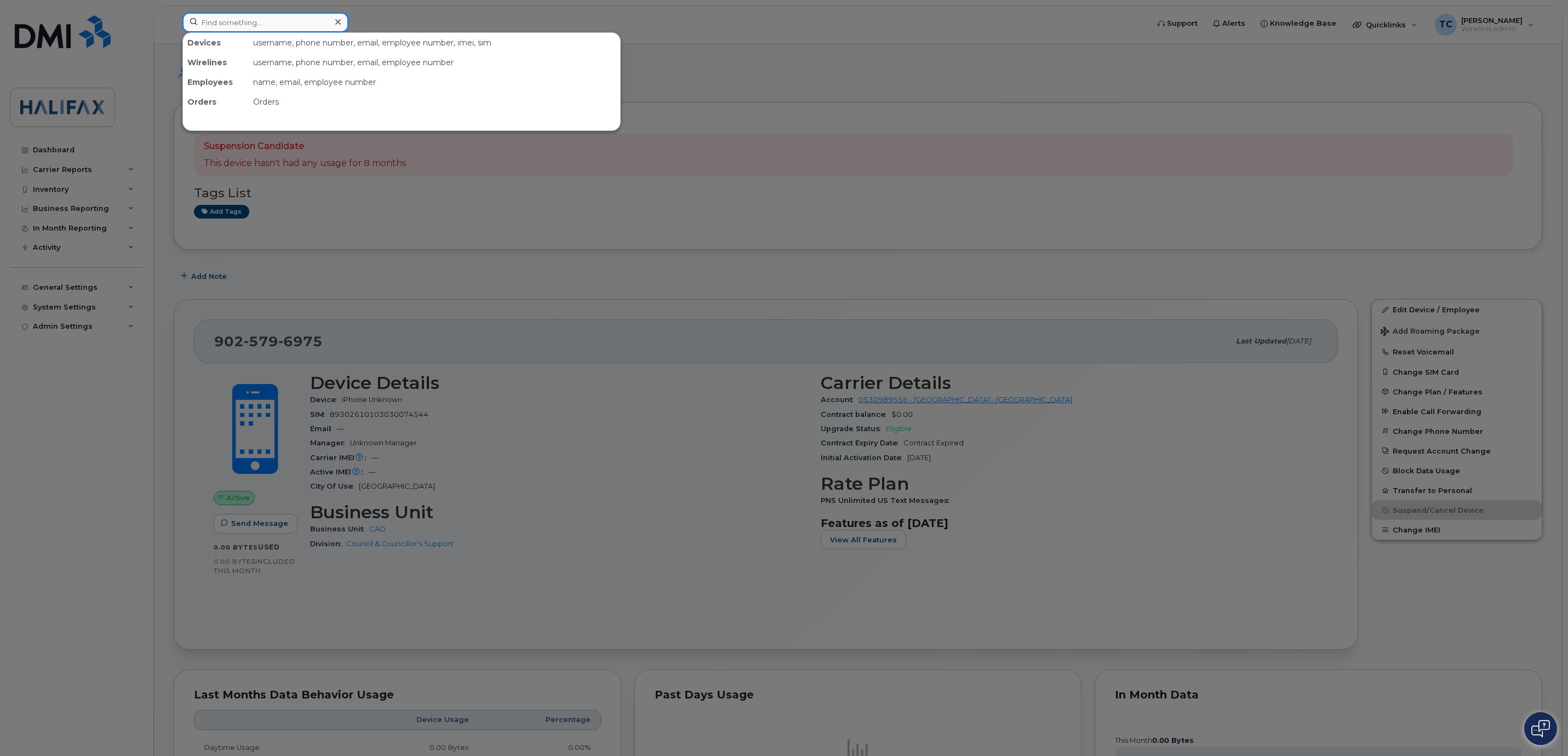
click at [240, 28] on input at bounding box center [265, 23] width 166 height 20
paste input "Submitted Aug 12"
drag, startPoint x: 295, startPoint y: 20, endPoint x: 301, endPoint y: 19, distance: 6.1
click at [295, 20] on input "Submitted Aug 12" at bounding box center [265, 23] width 166 height 20
drag, startPoint x: 304, startPoint y: 23, endPoint x: 112, endPoint y: 13, distance: 192.3
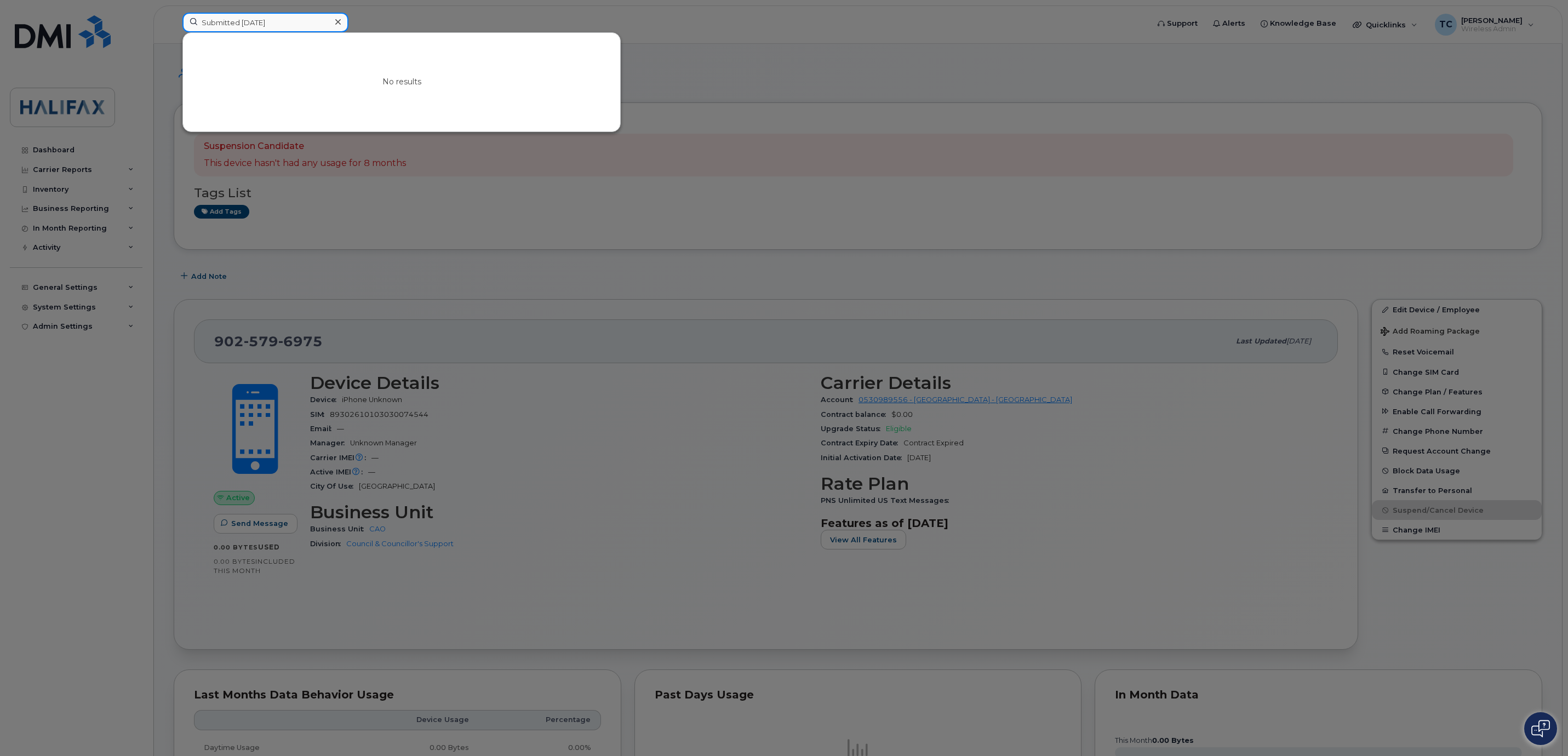
click at [174, 13] on div "Submitted Aug 12 No results" at bounding box center [662, 25] width 976 height 24
paste input "89302610103030074544"
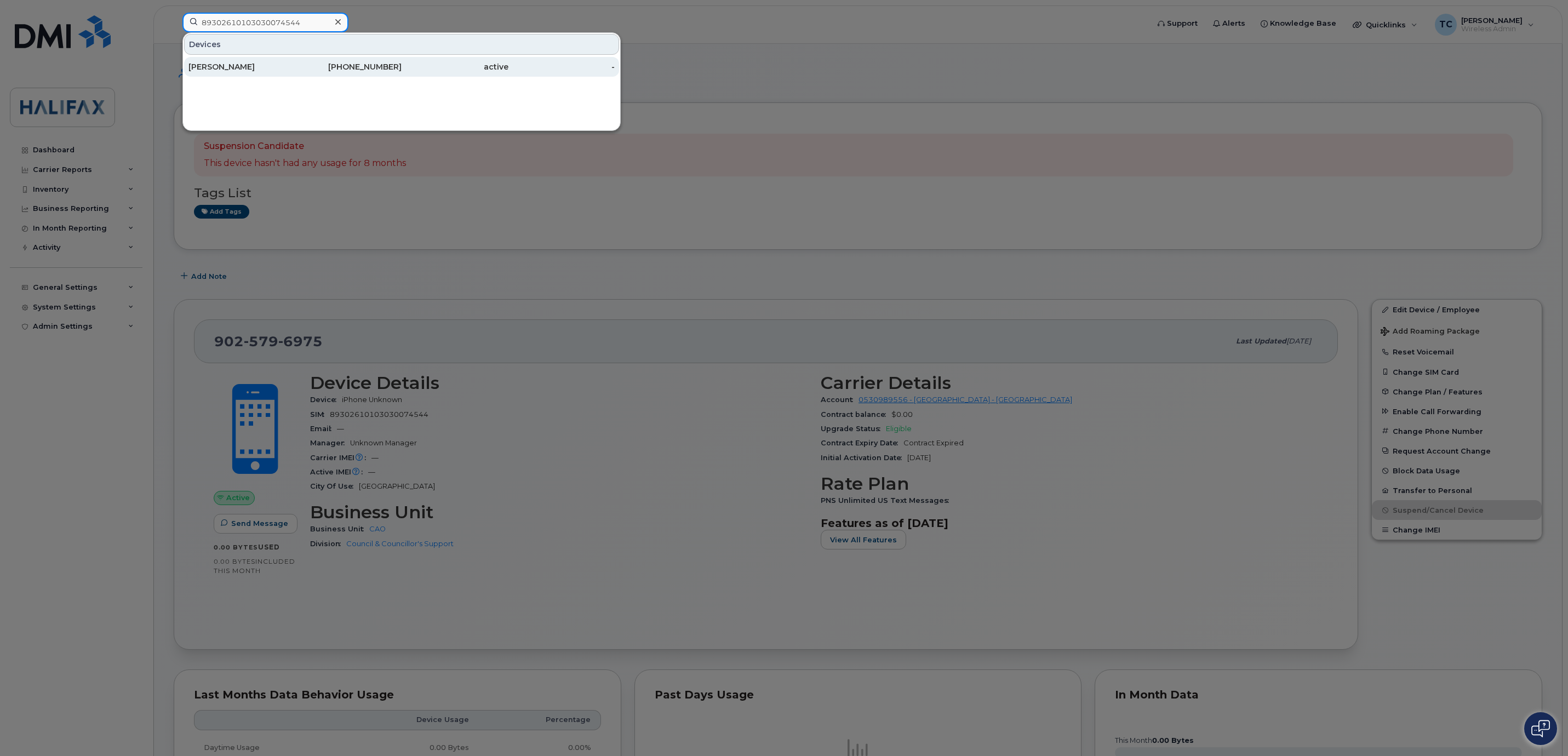
type input "89302610103030074544"
drag, startPoint x: 220, startPoint y: 67, endPoint x: 237, endPoint y: 76, distance: 19.2
click at [220, 67] on div "[PERSON_NAME]" at bounding box center [242, 67] width 107 height 11
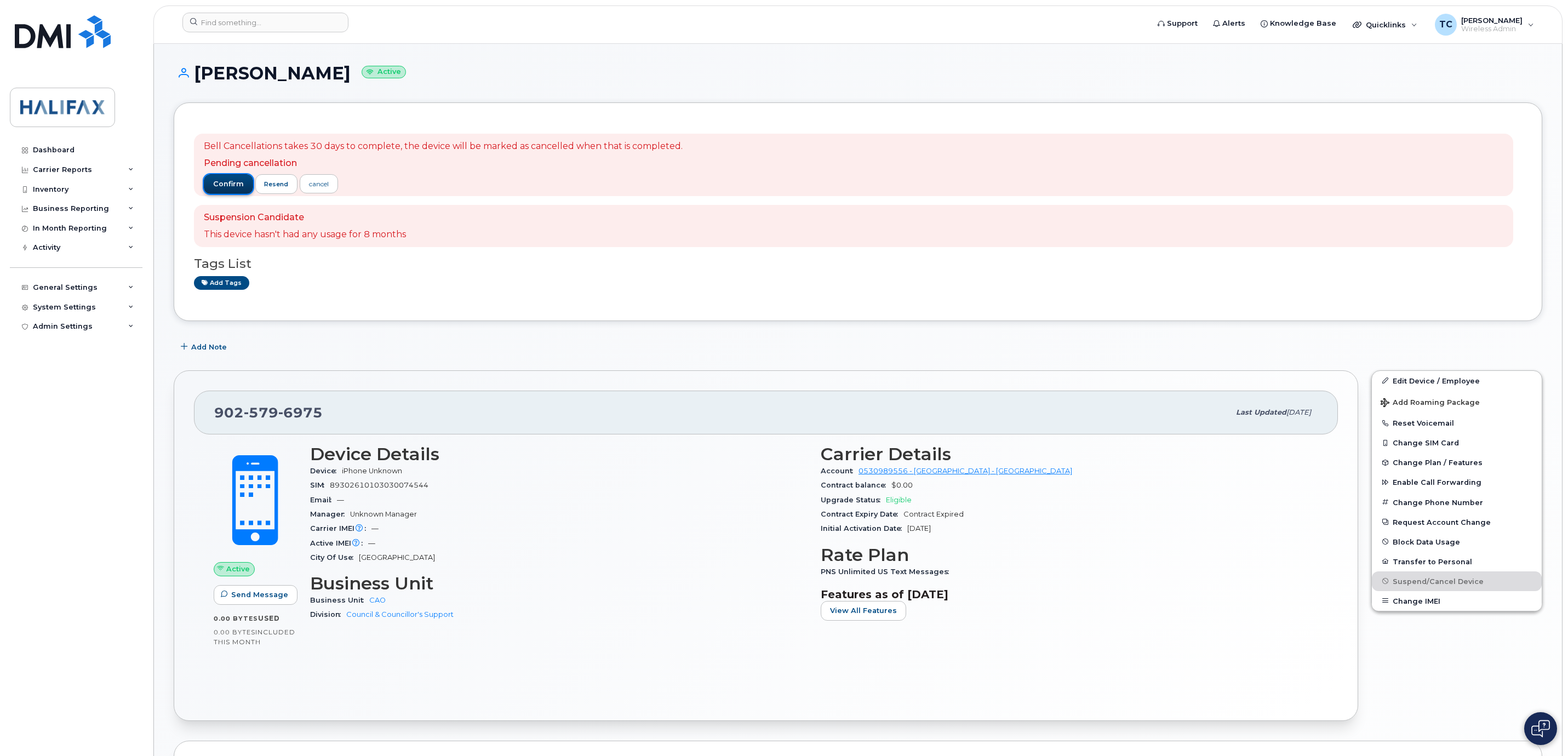
click at [231, 185] on span "confirm" at bounding box center [228, 184] width 30 height 10
